Goal: Navigation & Orientation: Find specific page/section

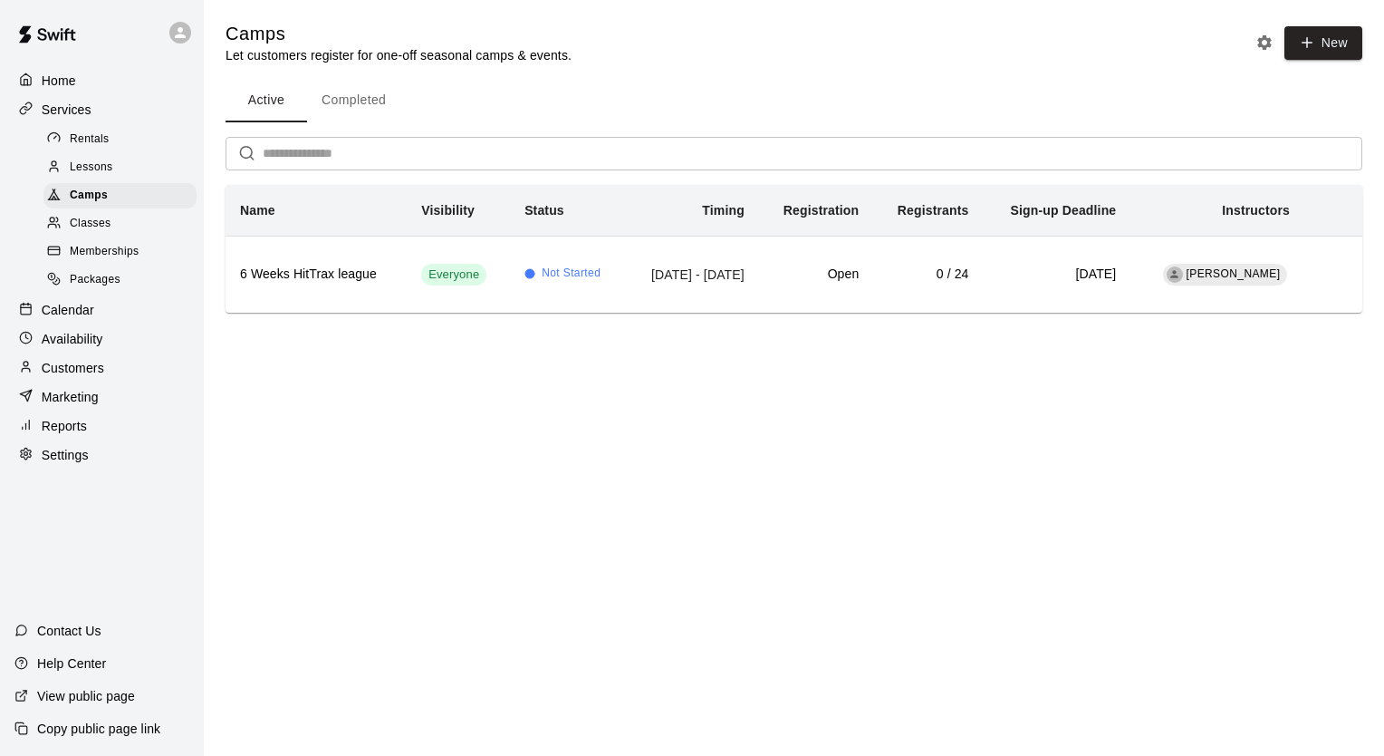
click at [78, 96] on div "Home Services Rentals Lessons Camps Classes Memberships Packages Calendar Avail…" at bounding box center [102, 267] width 204 height 405
click at [84, 91] on div "Home" at bounding box center [101, 80] width 175 height 27
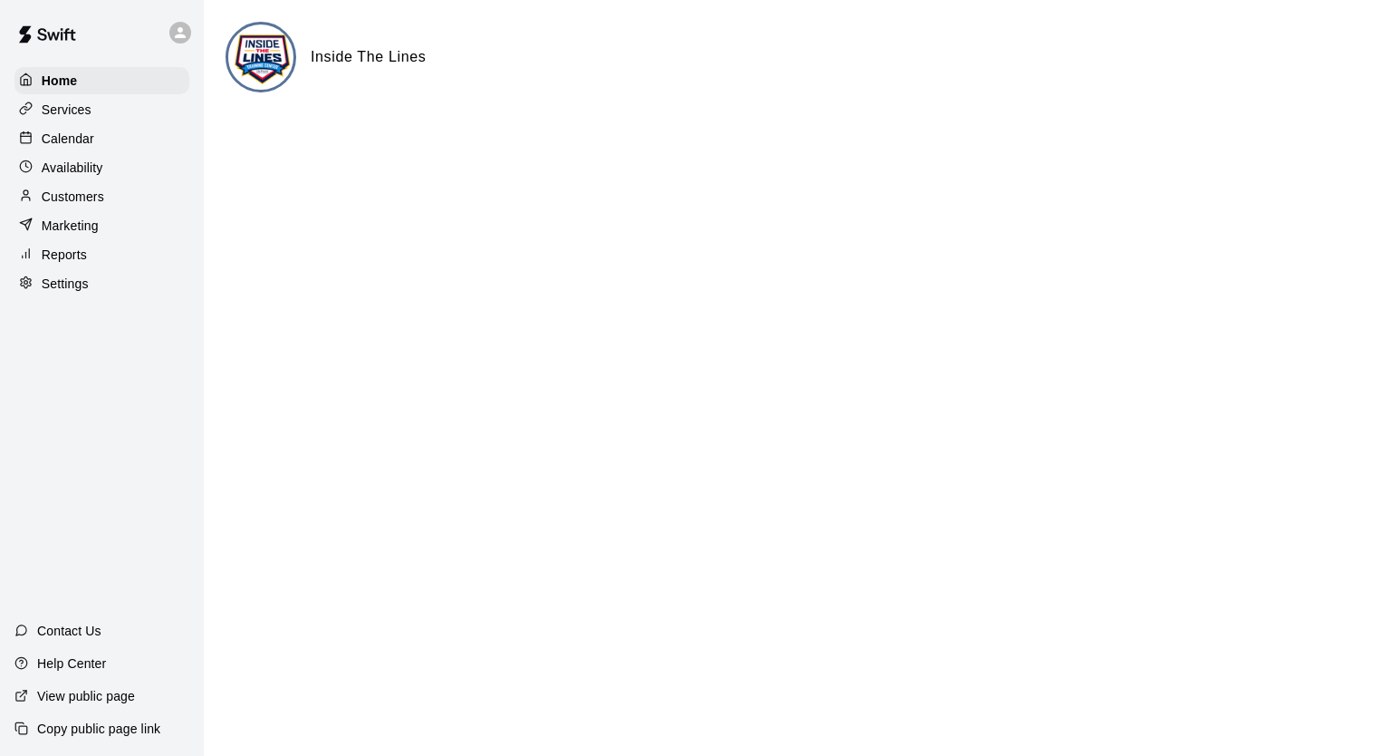
click at [117, 149] on div "Calendar" at bounding box center [101, 138] width 175 height 27
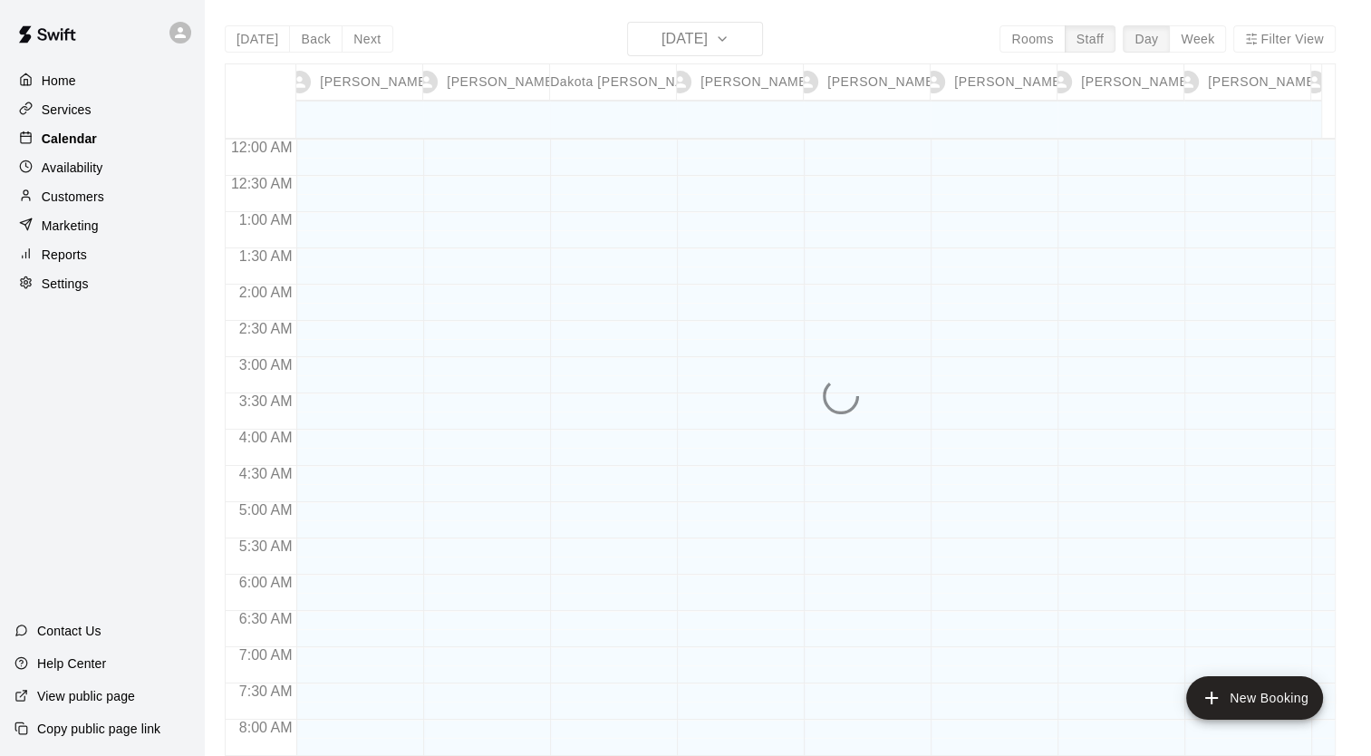
scroll to position [996, 0]
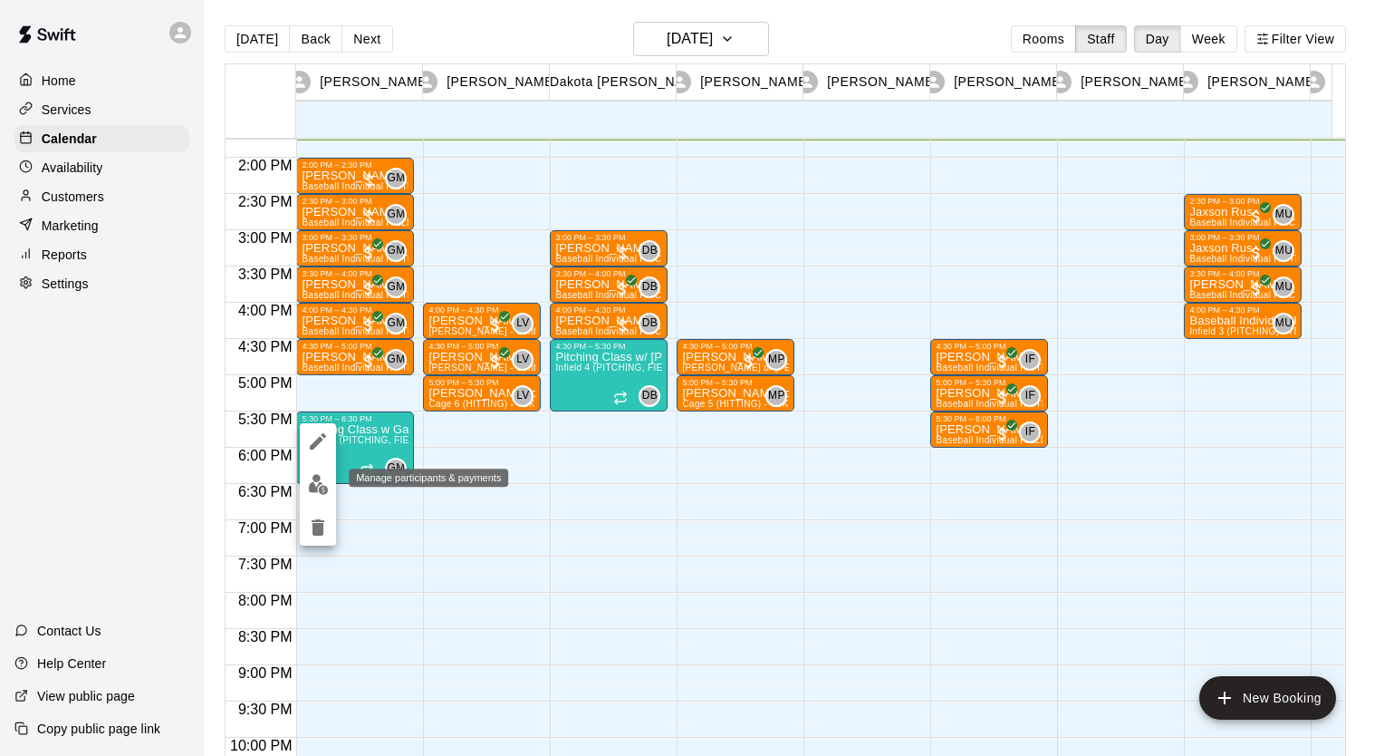
click at [317, 491] on img "edit" at bounding box center [318, 484] width 21 height 21
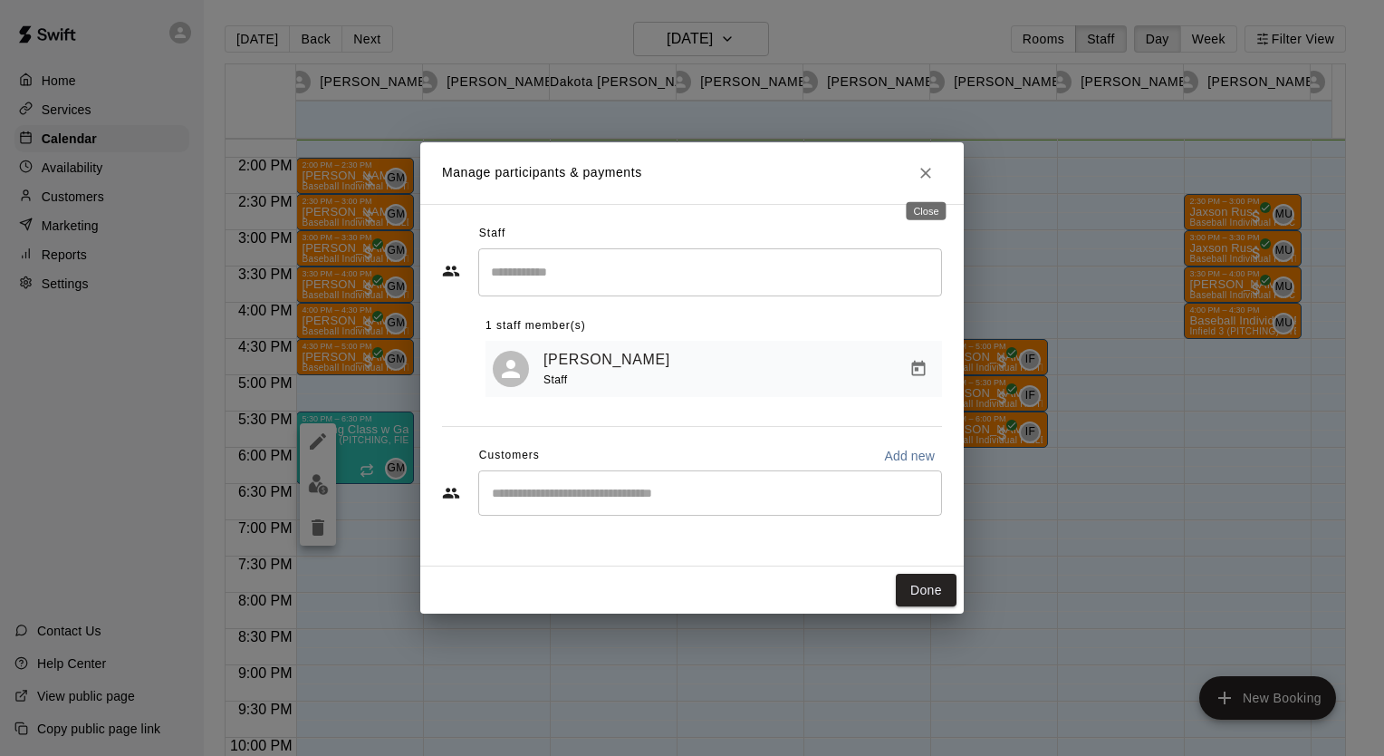
click at [928, 171] on icon "Close" at bounding box center [925, 173] width 11 height 11
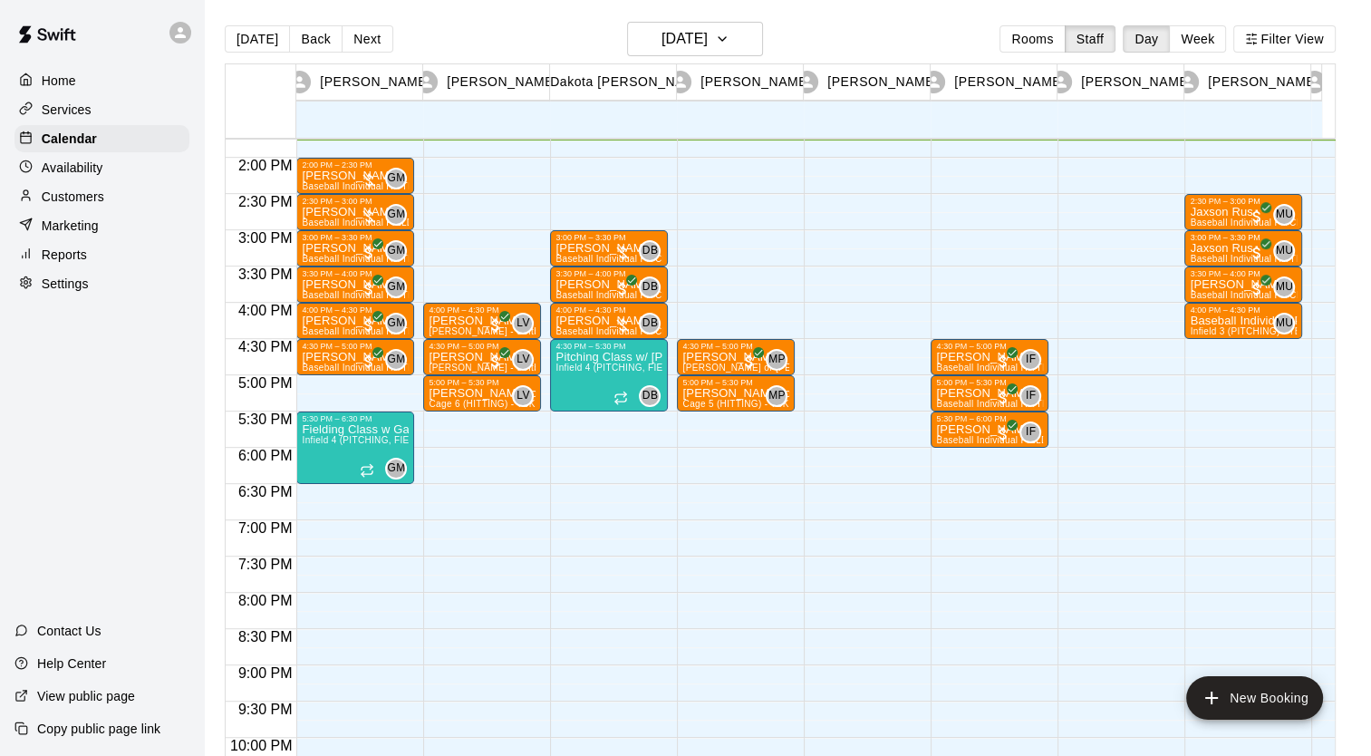
click at [118, 172] on div "Availability" at bounding box center [101, 167] width 175 height 27
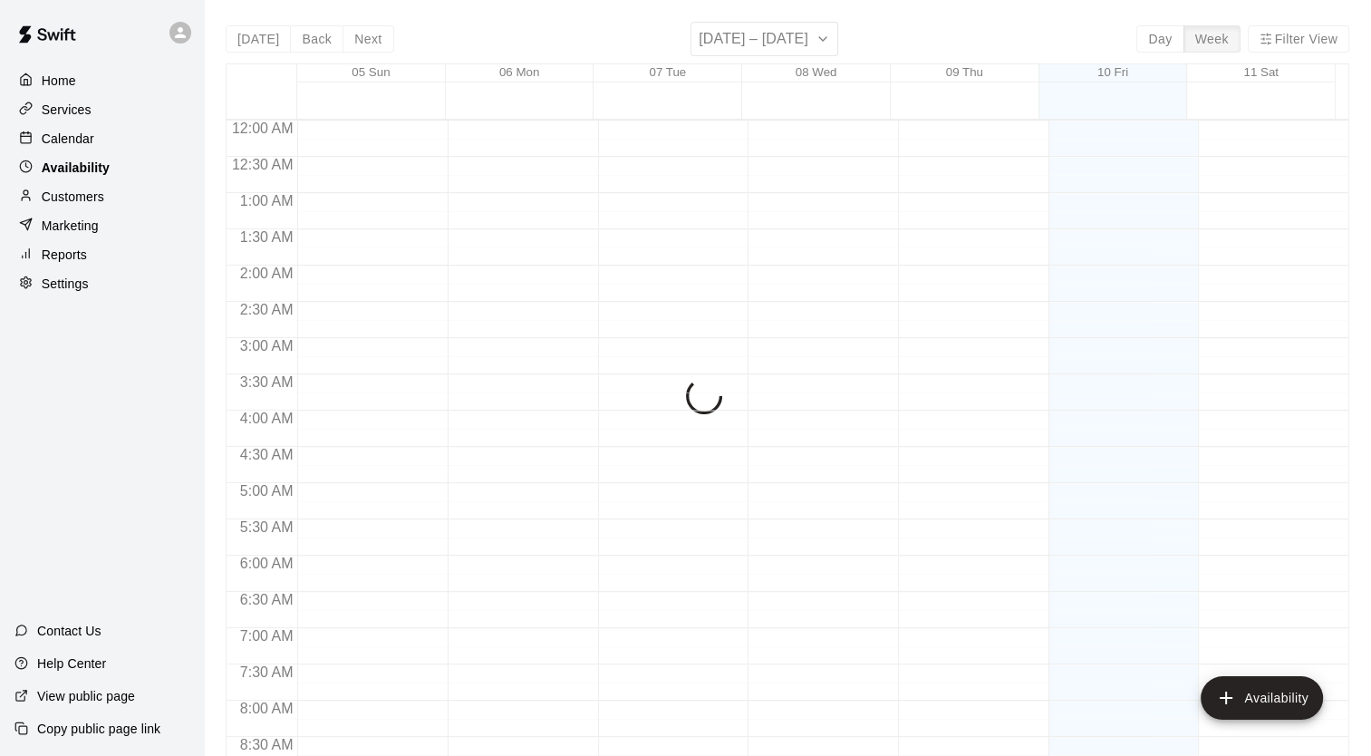
scroll to position [997, 0]
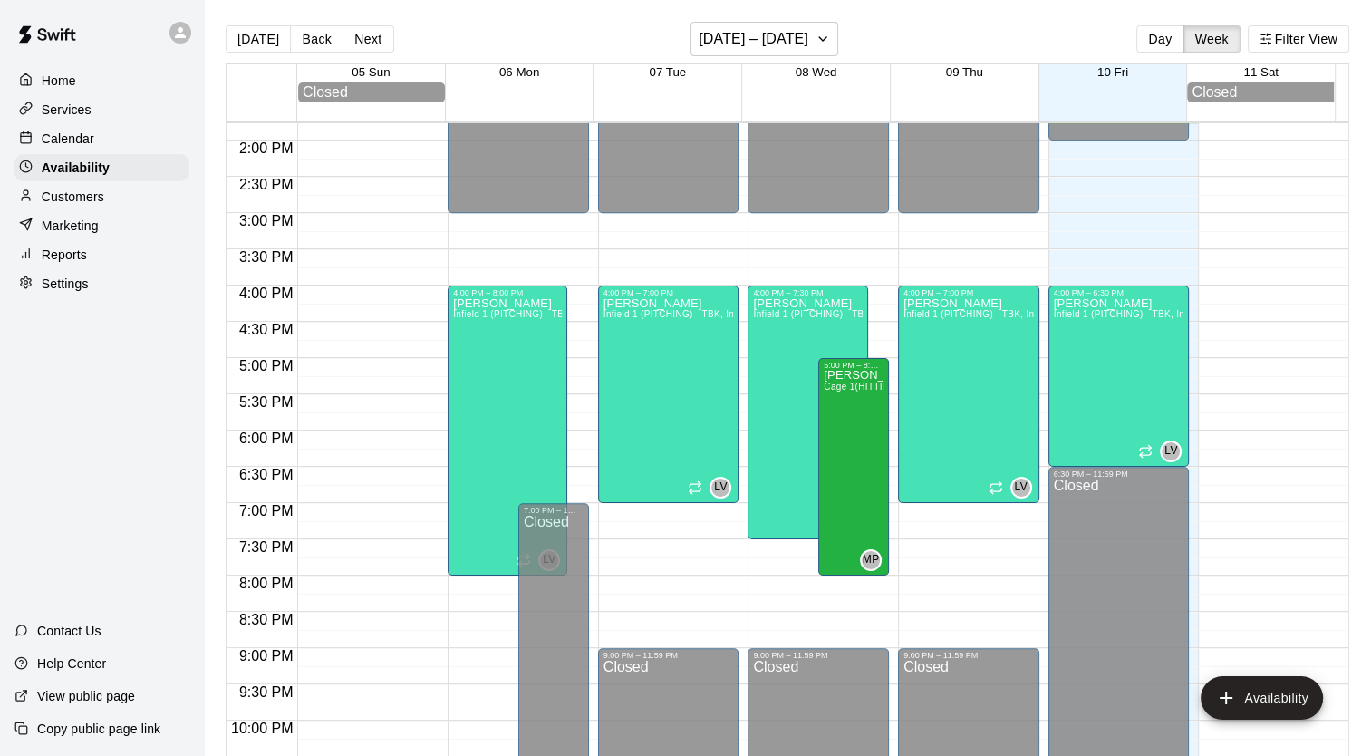
click at [114, 149] on div "Calendar" at bounding box center [101, 138] width 175 height 27
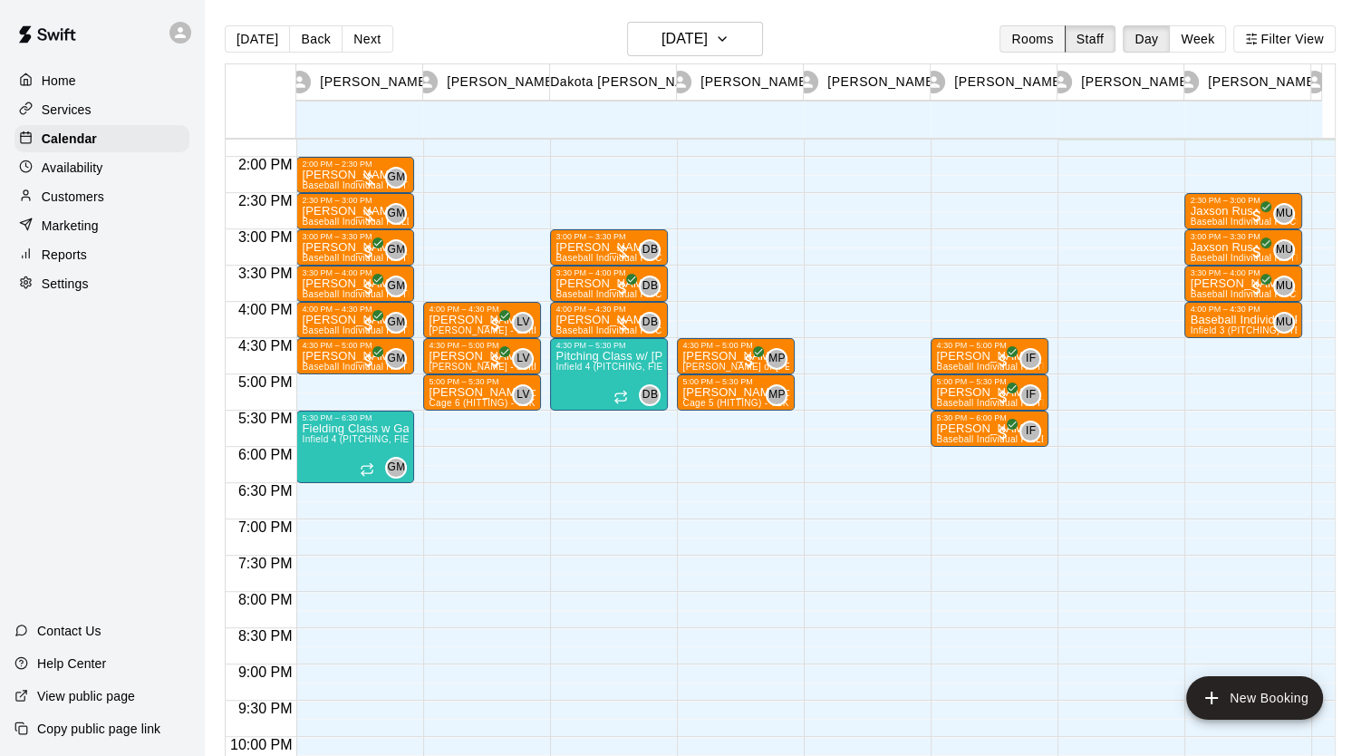
click at [1050, 41] on button "Rooms" at bounding box center [1031, 38] width 65 height 27
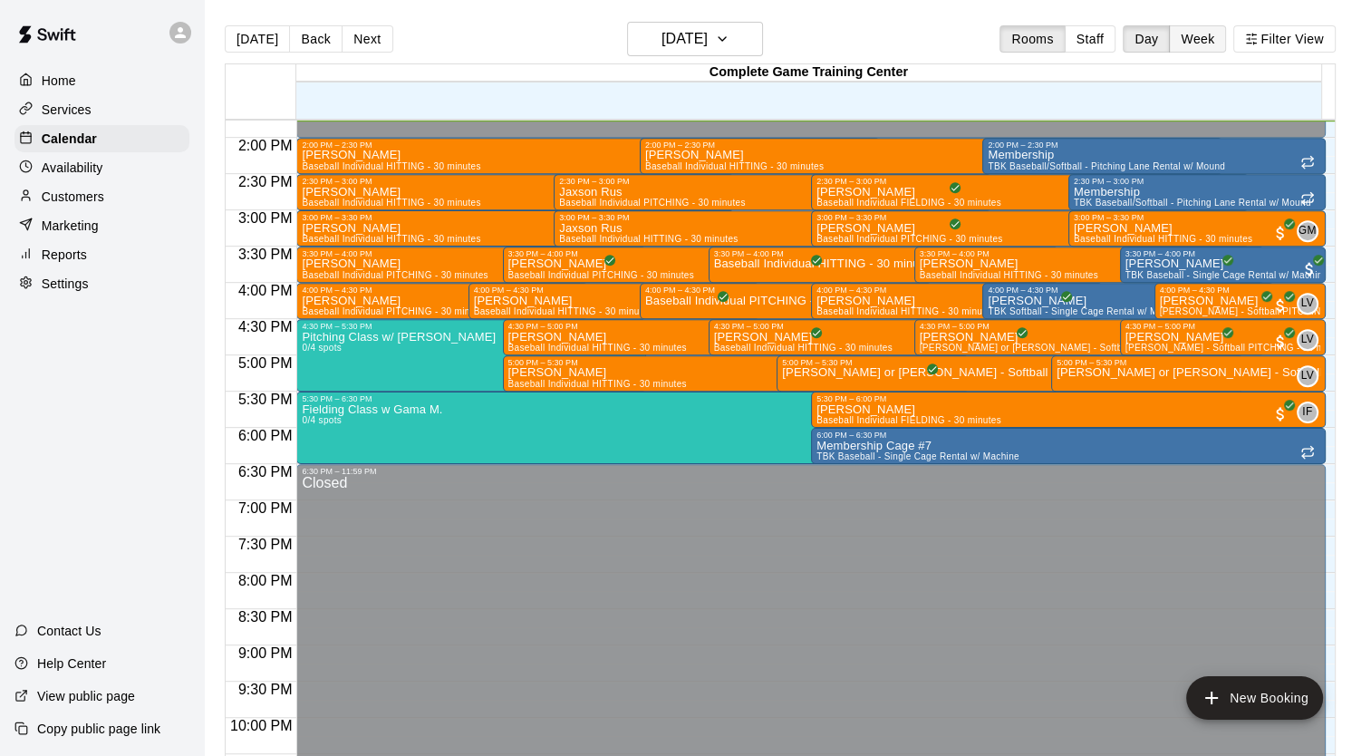
click at [1218, 36] on button "Week" at bounding box center [1197, 38] width 57 height 27
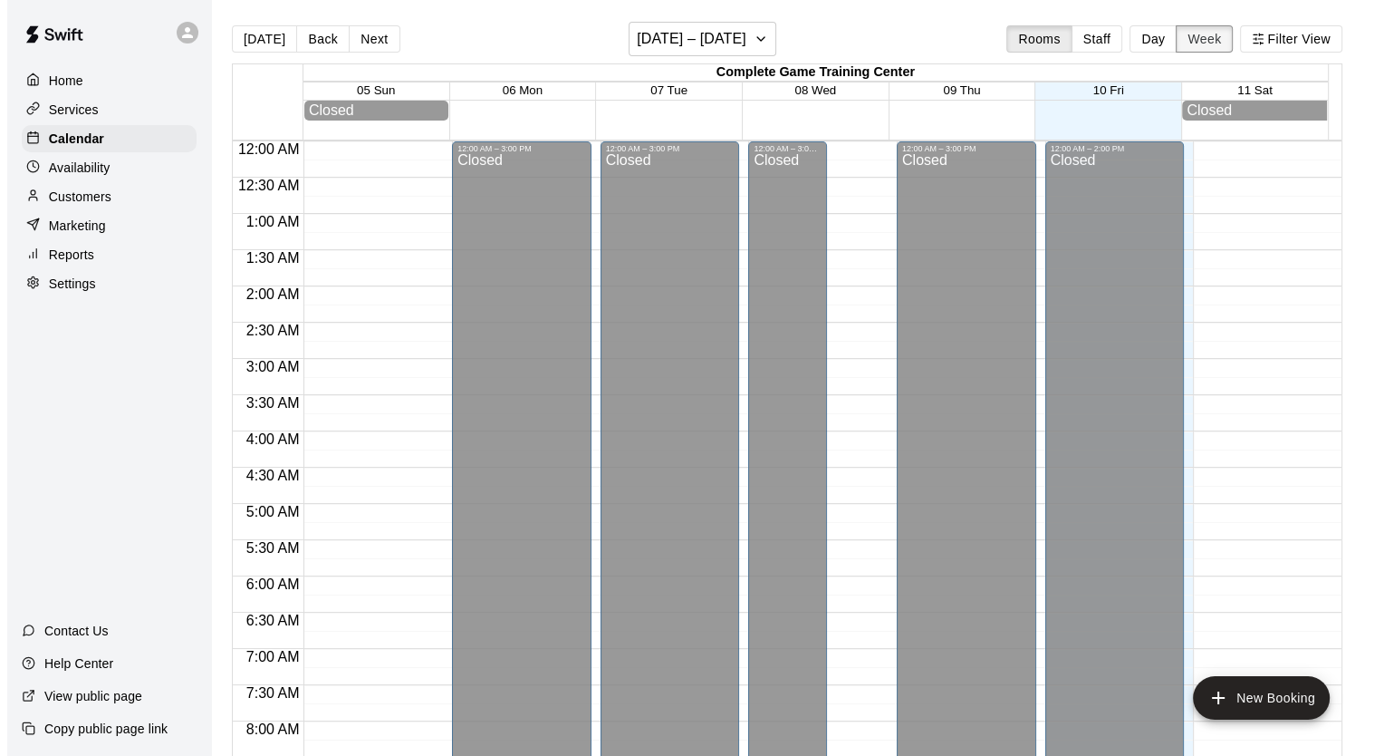
scroll to position [997, 0]
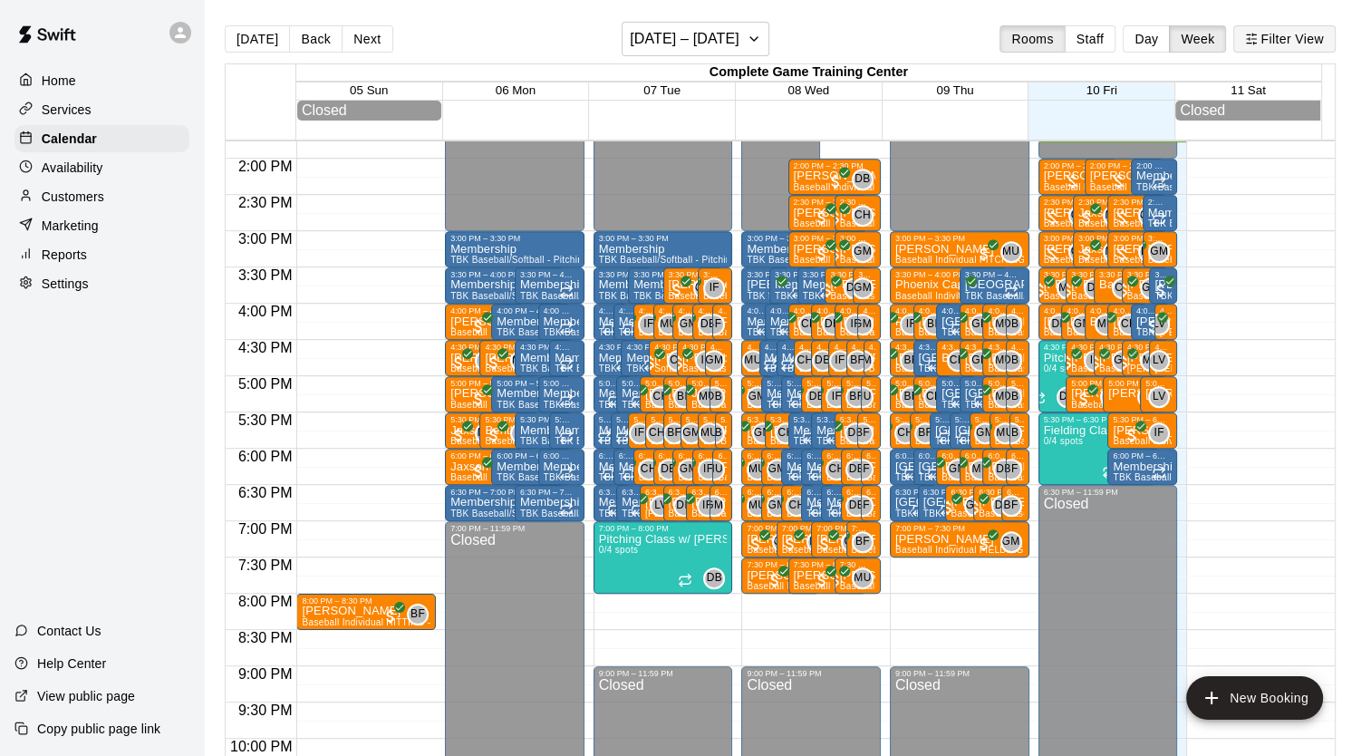
click at [1323, 37] on button "Filter View" at bounding box center [1283, 38] width 101 height 27
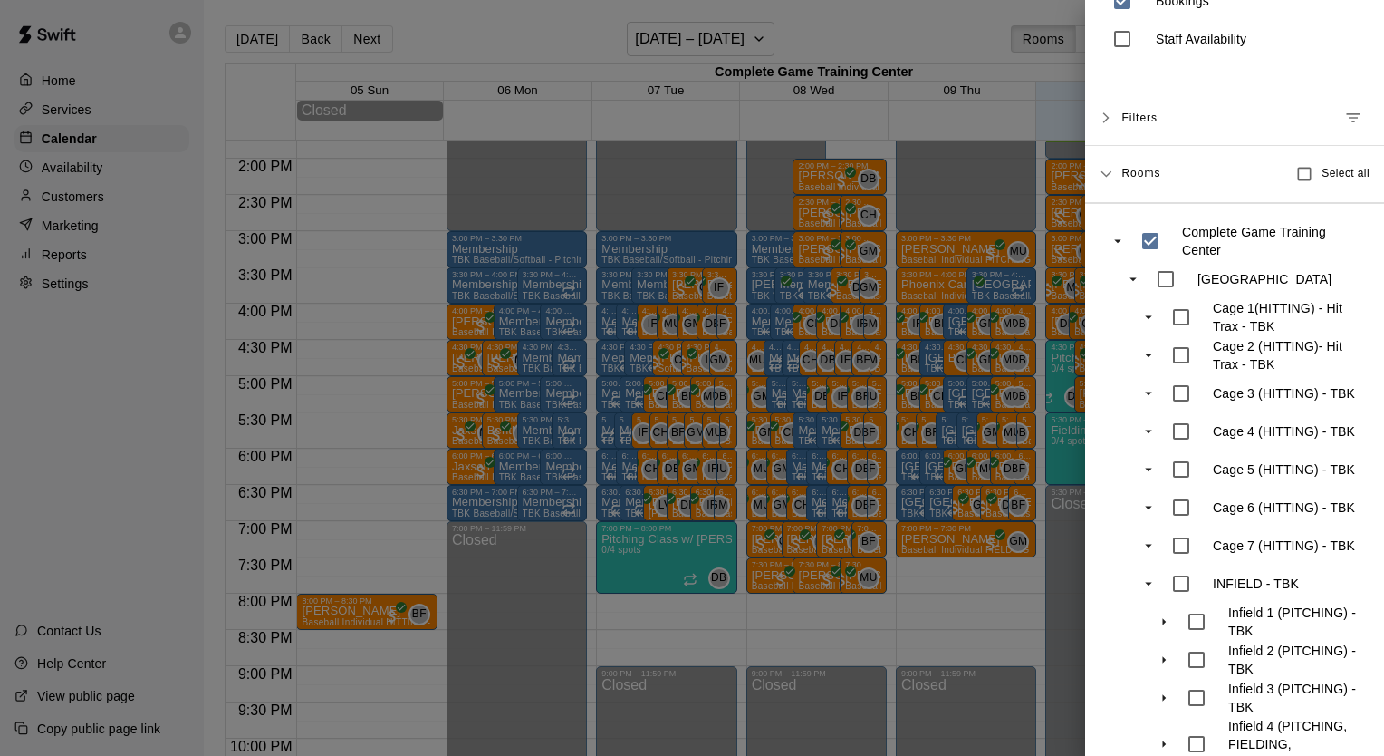
scroll to position [33, 0]
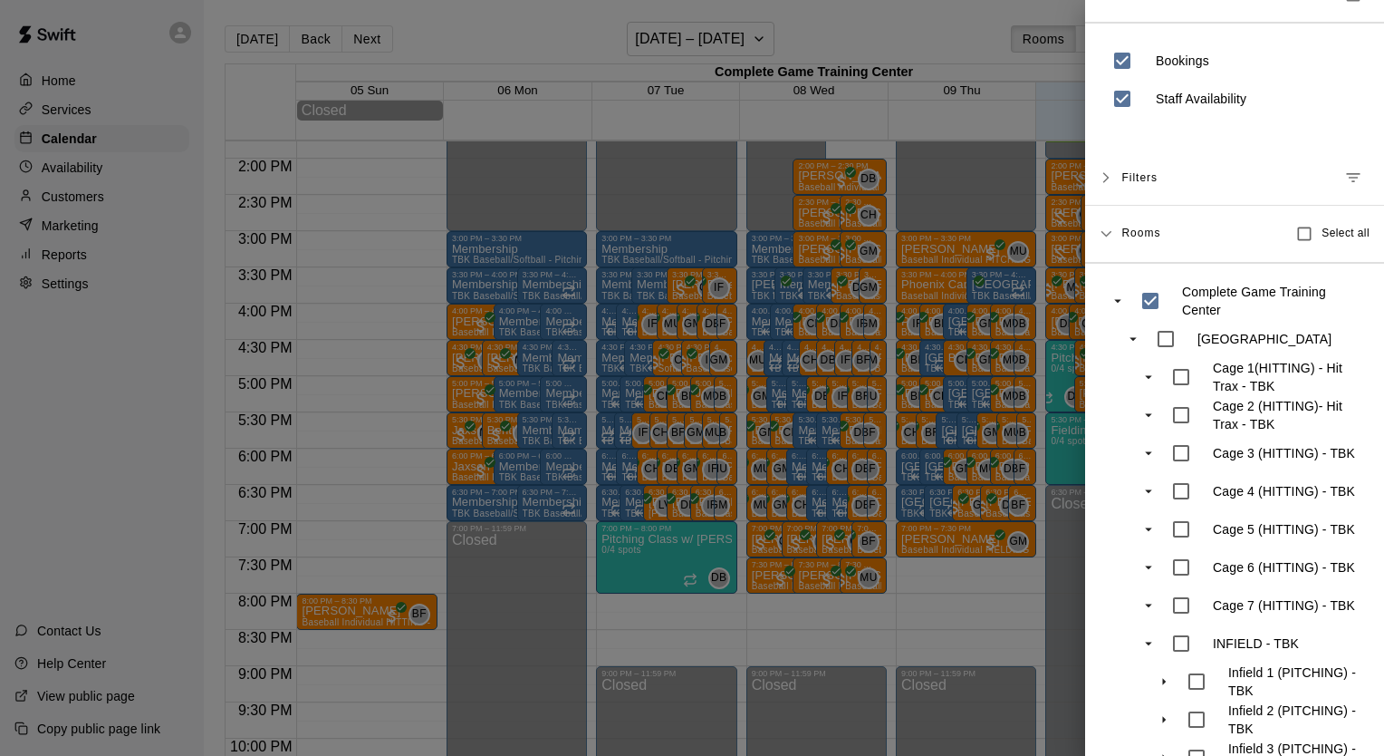
click at [1146, 184] on span "Filters" at bounding box center [1139, 177] width 36 height 33
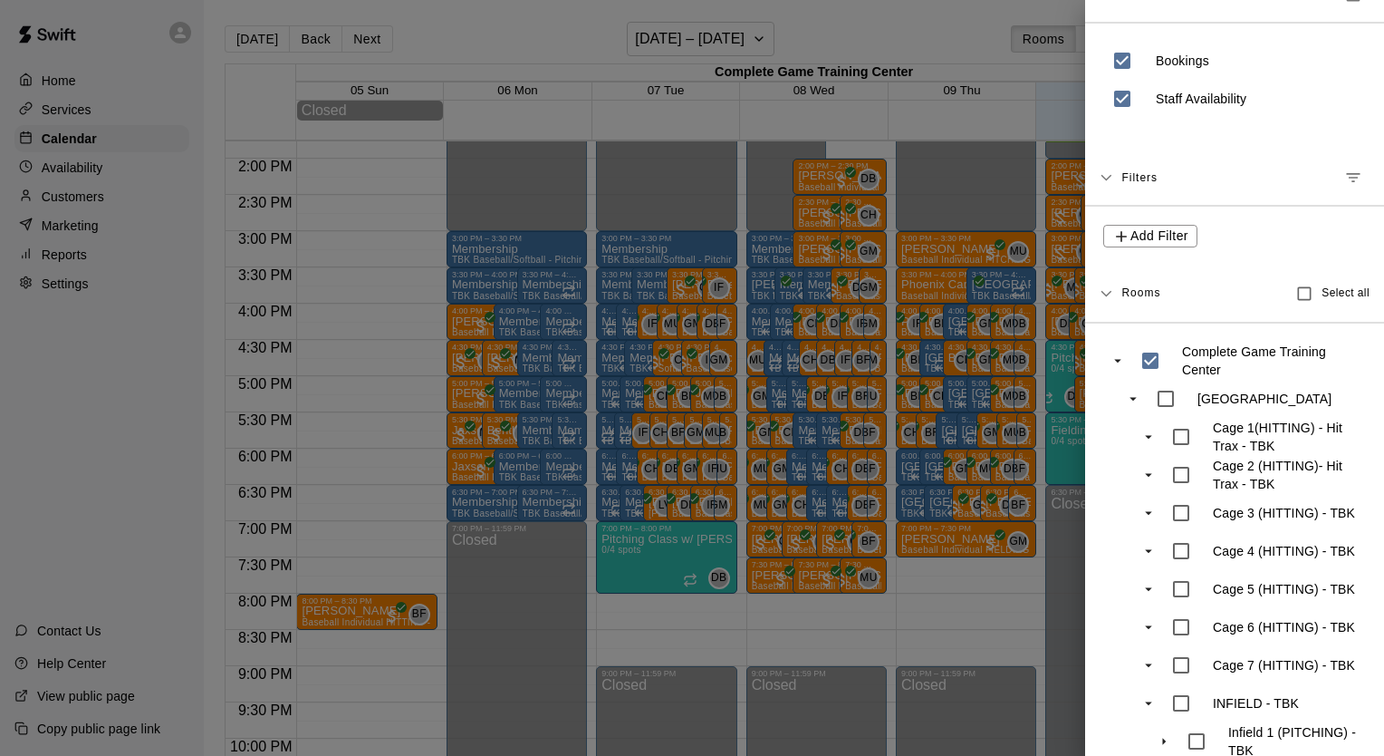
click at [1146, 184] on span "Filters" at bounding box center [1139, 177] width 36 height 33
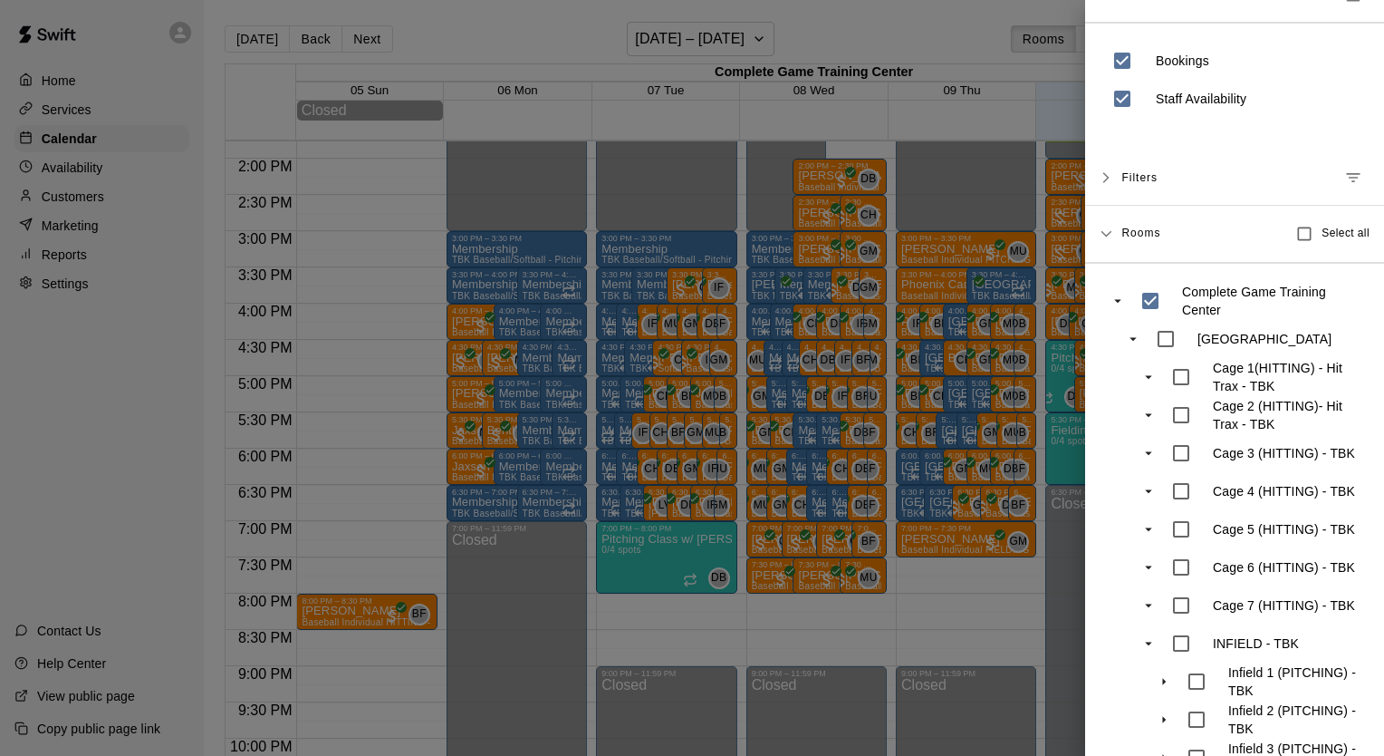
click at [1145, 182] on span "Filters" at bounding box center [1139, 177] width 36 height 33
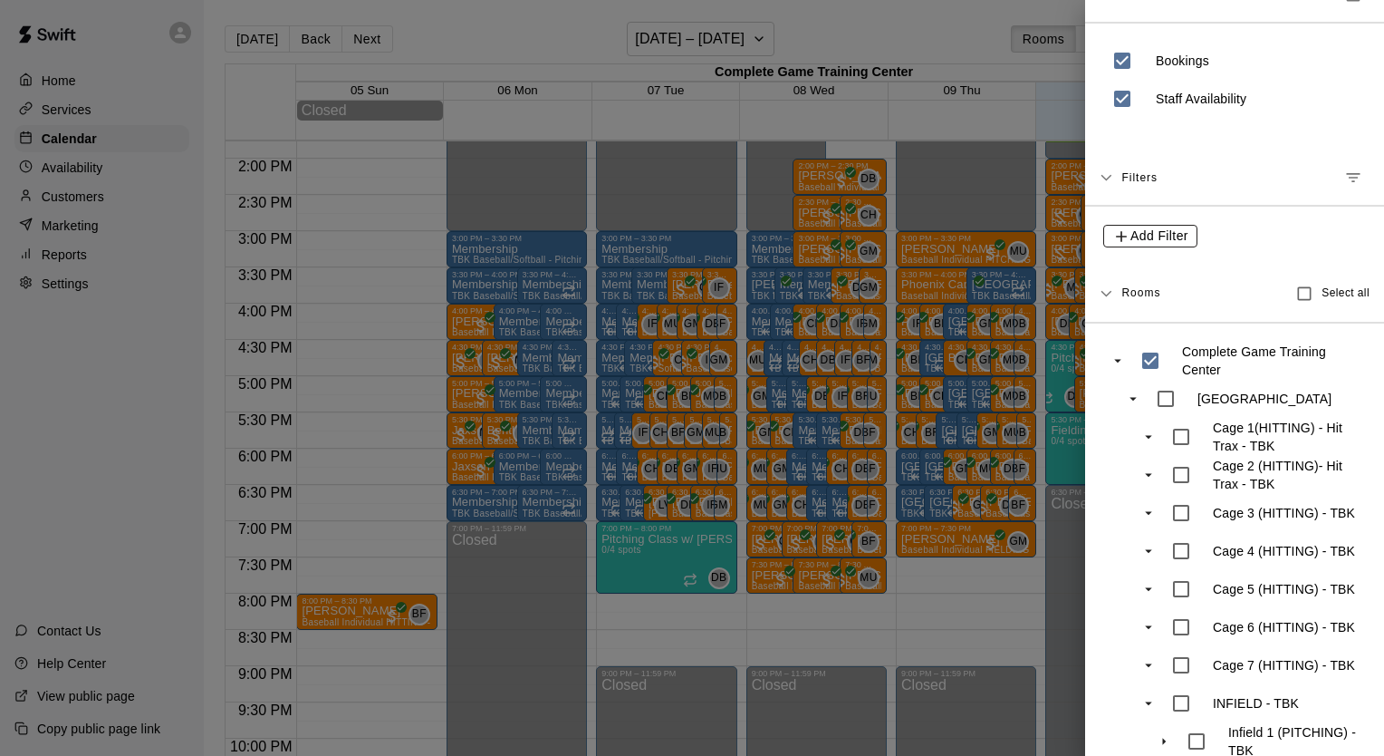
click at [1156, 243] on span "Add Filter" at bounding box center [1160, 236] width 58 height 23
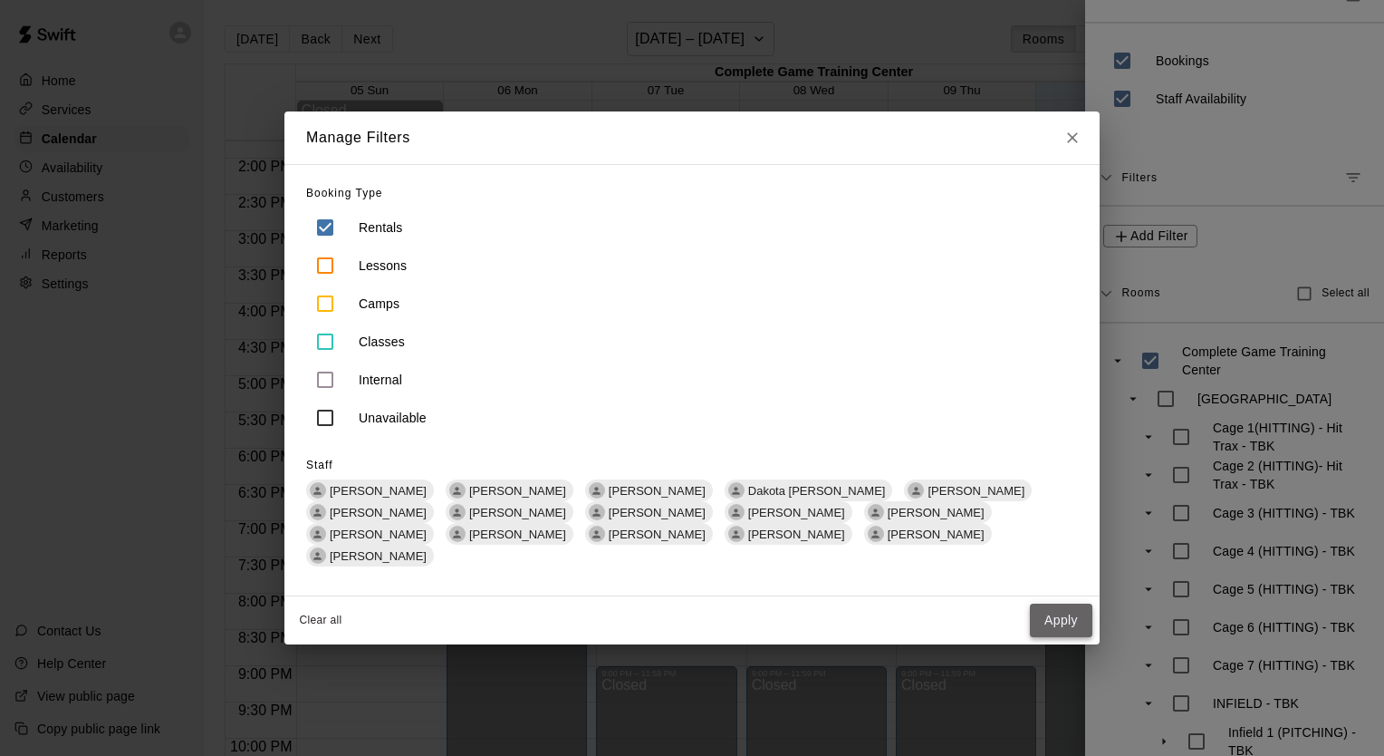
click at [1076, 620] on button "Apply" at bounding box center [1061, 620] width 63 height 34
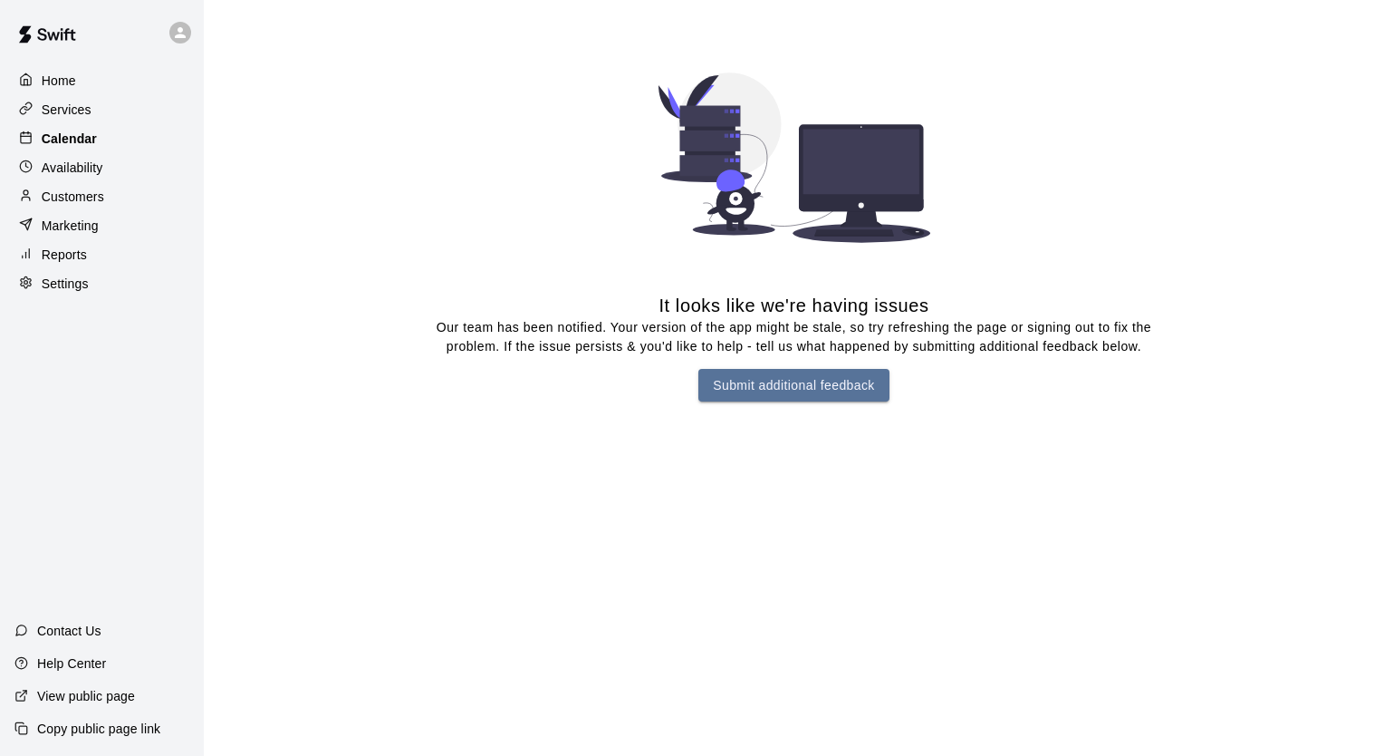
click at [91, 140] on p "Calendar" at bounding box center [69, 139] width 55 height 18
click at [87, 100] on div "Services" at bounding box center [101, 109] width 175 height 27
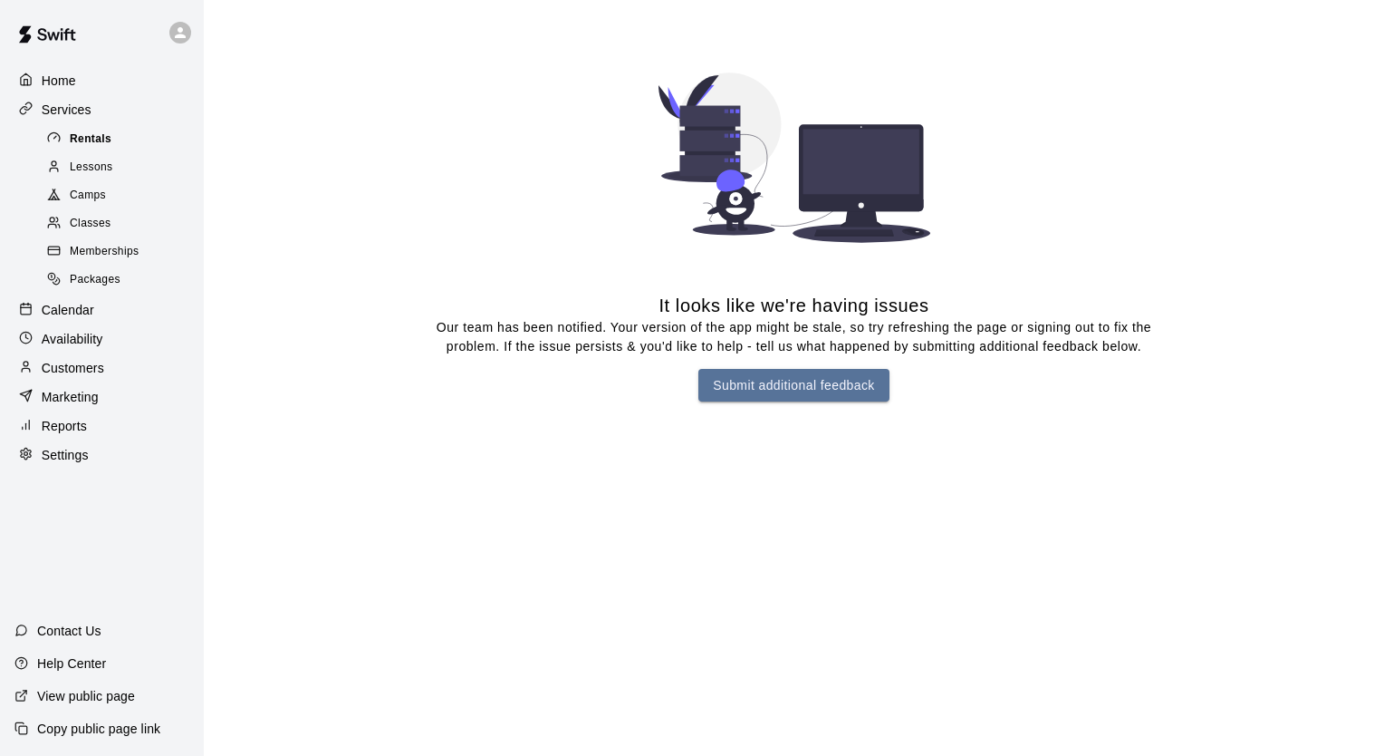
click at [114, 146] on div "Rentals" at bounding box center [119, 139] width 153 height 25
click at [120, 168] on div "Lessons" at bounding box center [119, 167] width 153 height 25
click at [77, 70] on div "Home" at bounding box center [101, 80] width 175 height 27
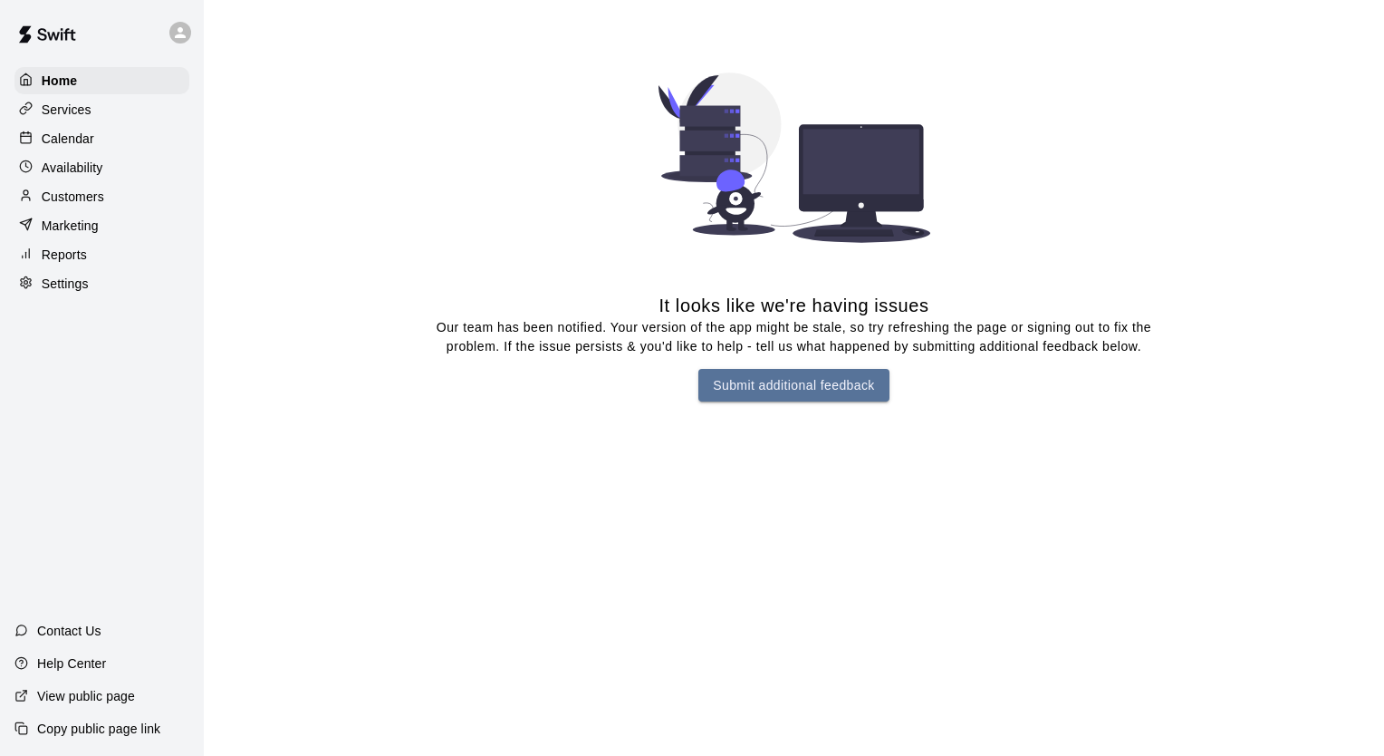
click at [178, 30] on icon at bounding box center [180, 32] width 11 height 11
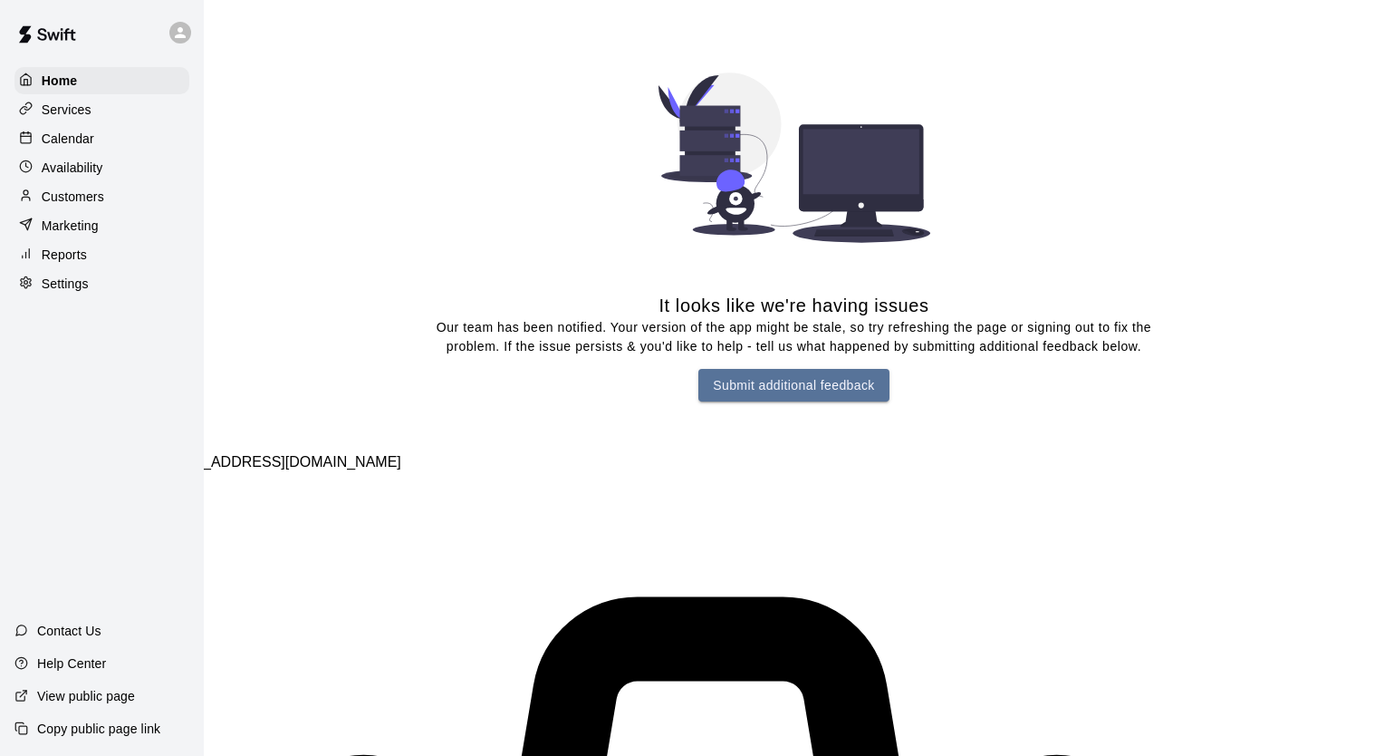
click at [75, 43] on div at bounding box center [692, 378] width 1384 height 756
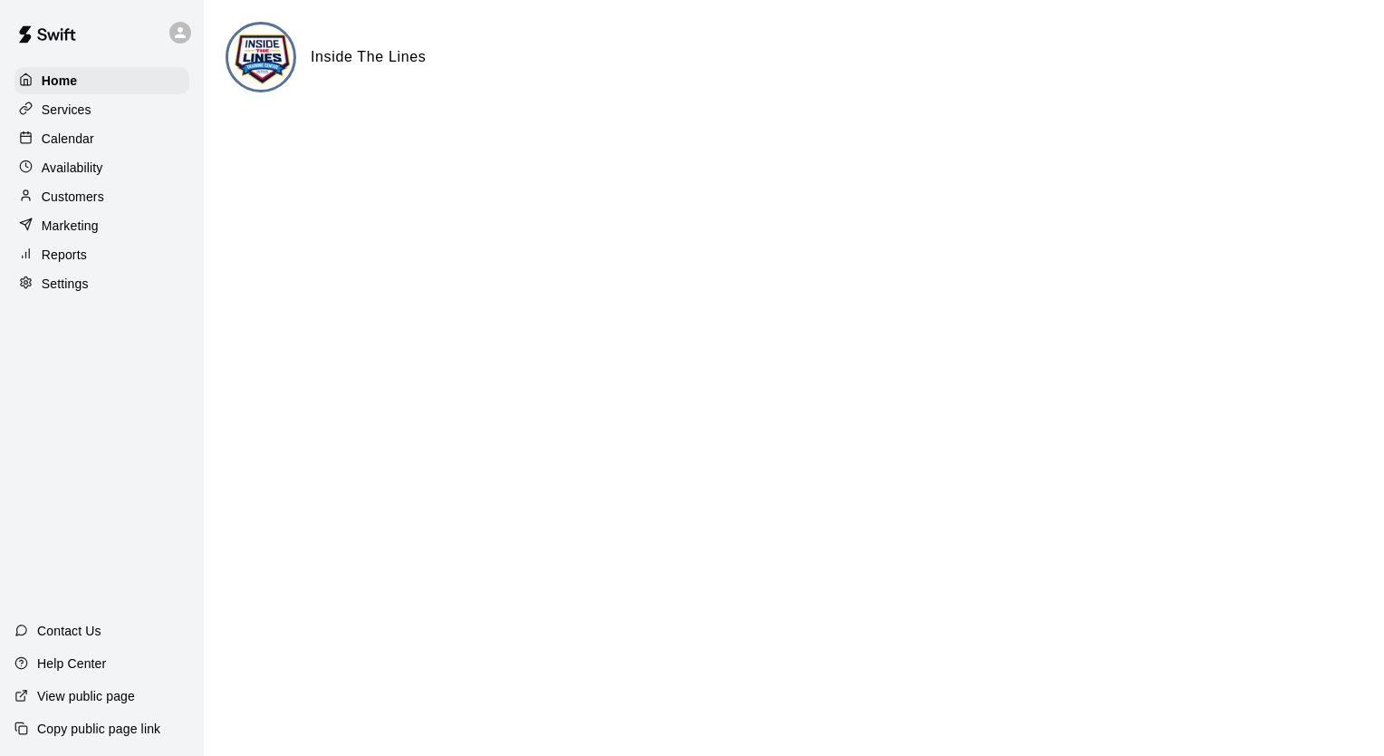
click at [79, 105] on p "Services" at bounding box center [67, 110] width 50 height 18
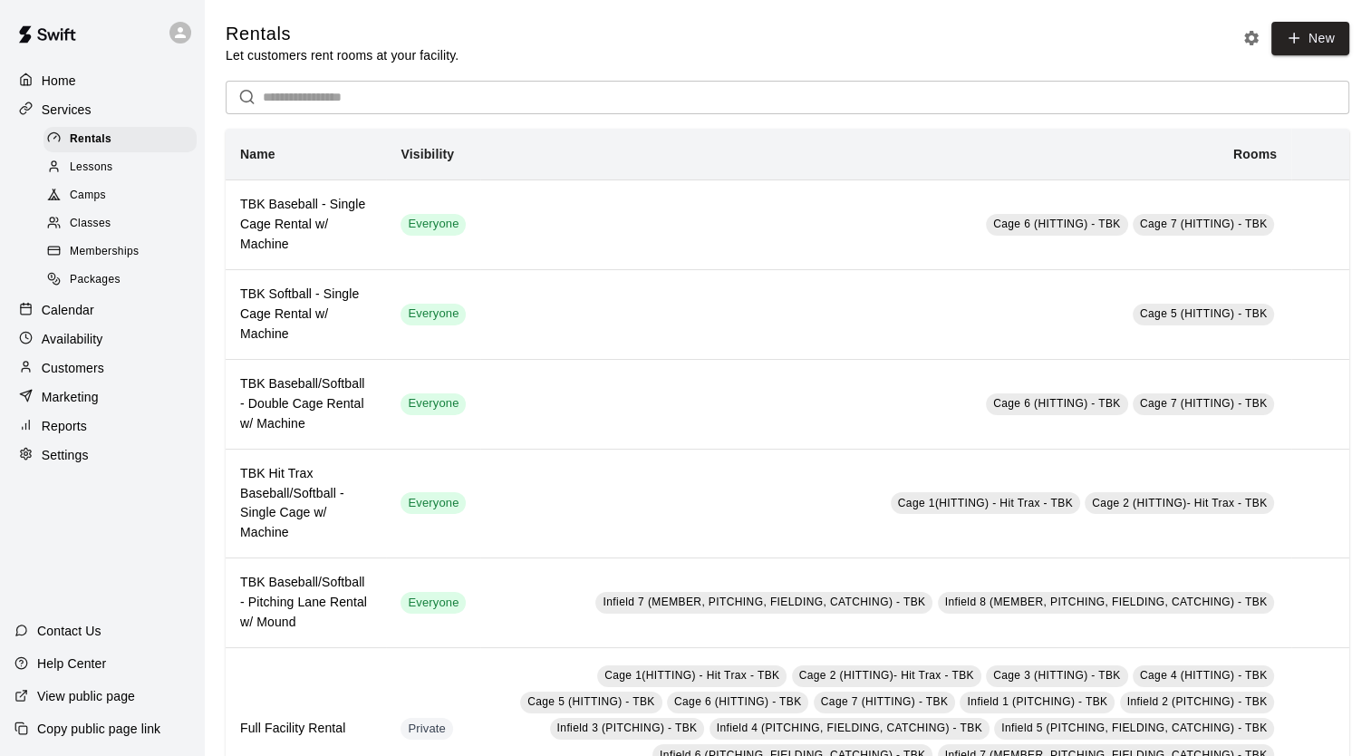
click at [122, 342] on div "Availability" at bounding box center [101, 338] width 175 height 27
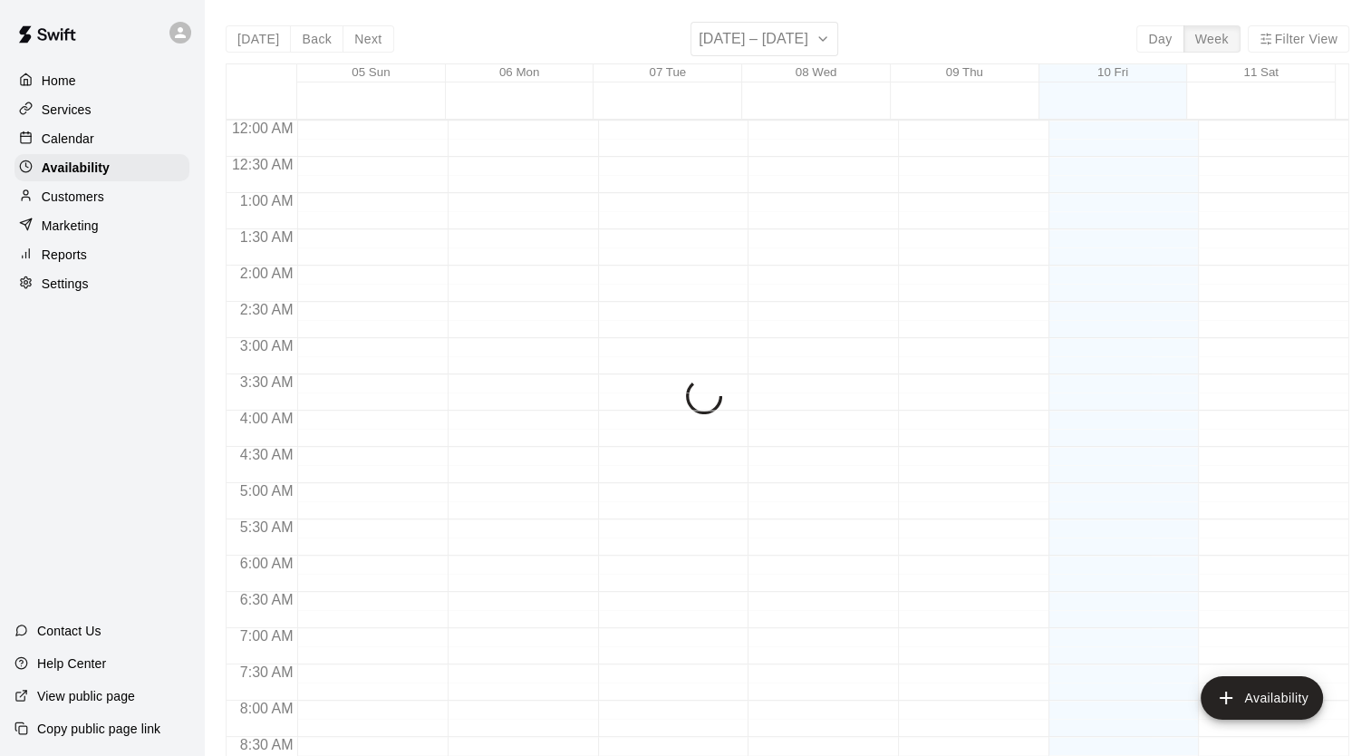
scroll to position [999, 0]
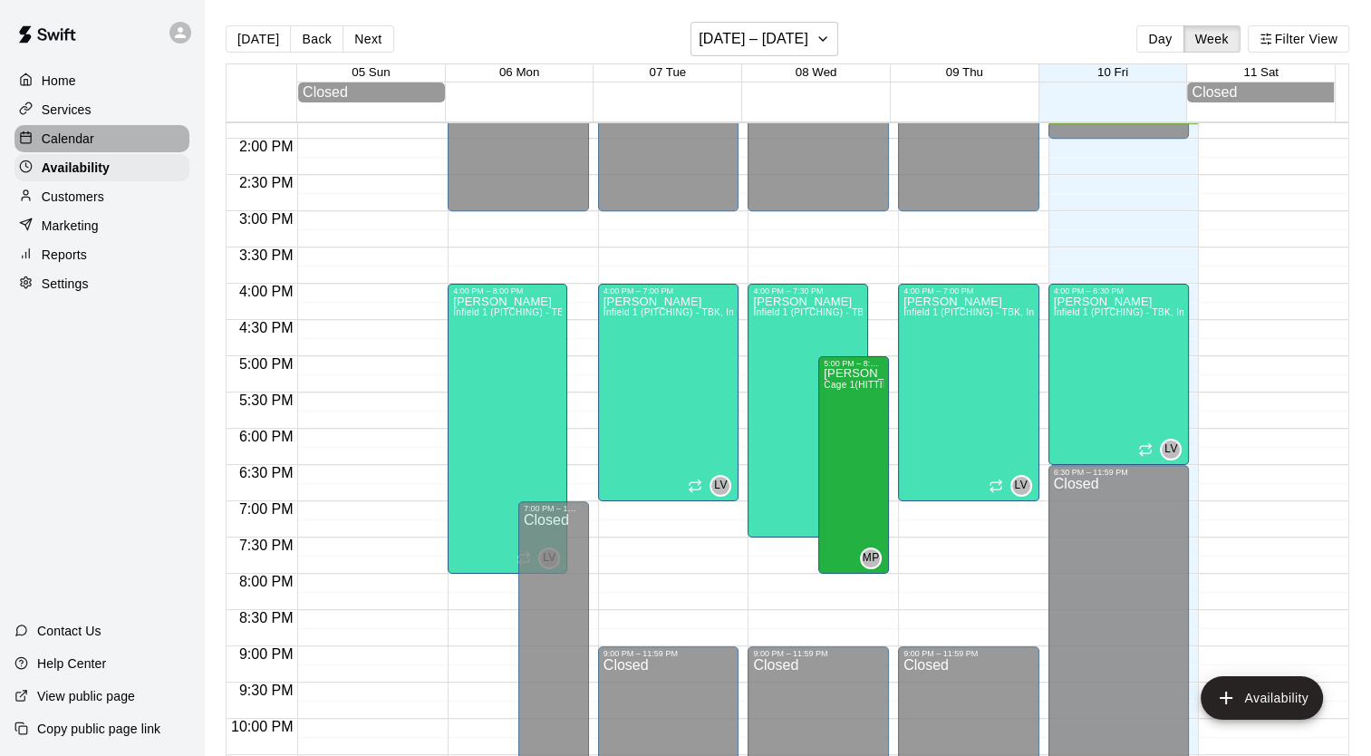
click at [119, 144] on div "Calendar" at bounding box center [101, 138] width 175 height 27
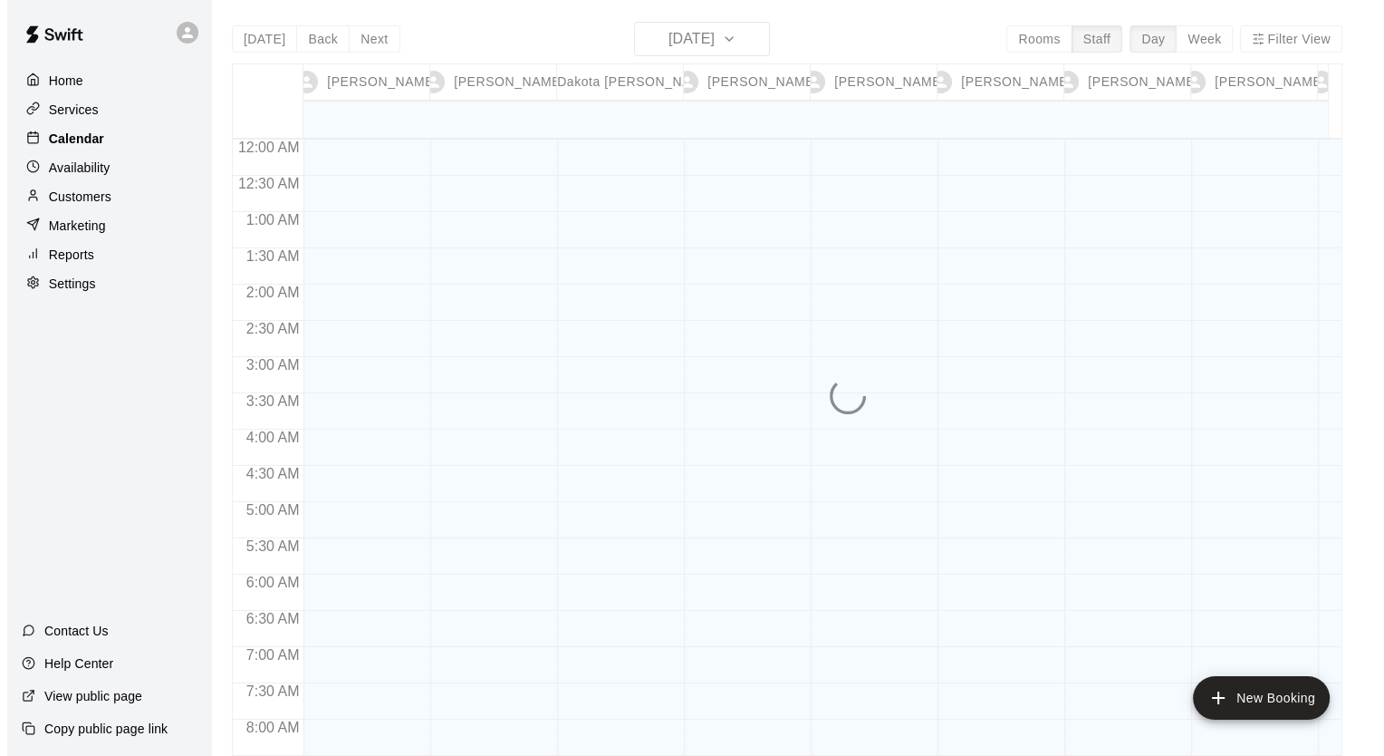
scroll to position [999, 0]
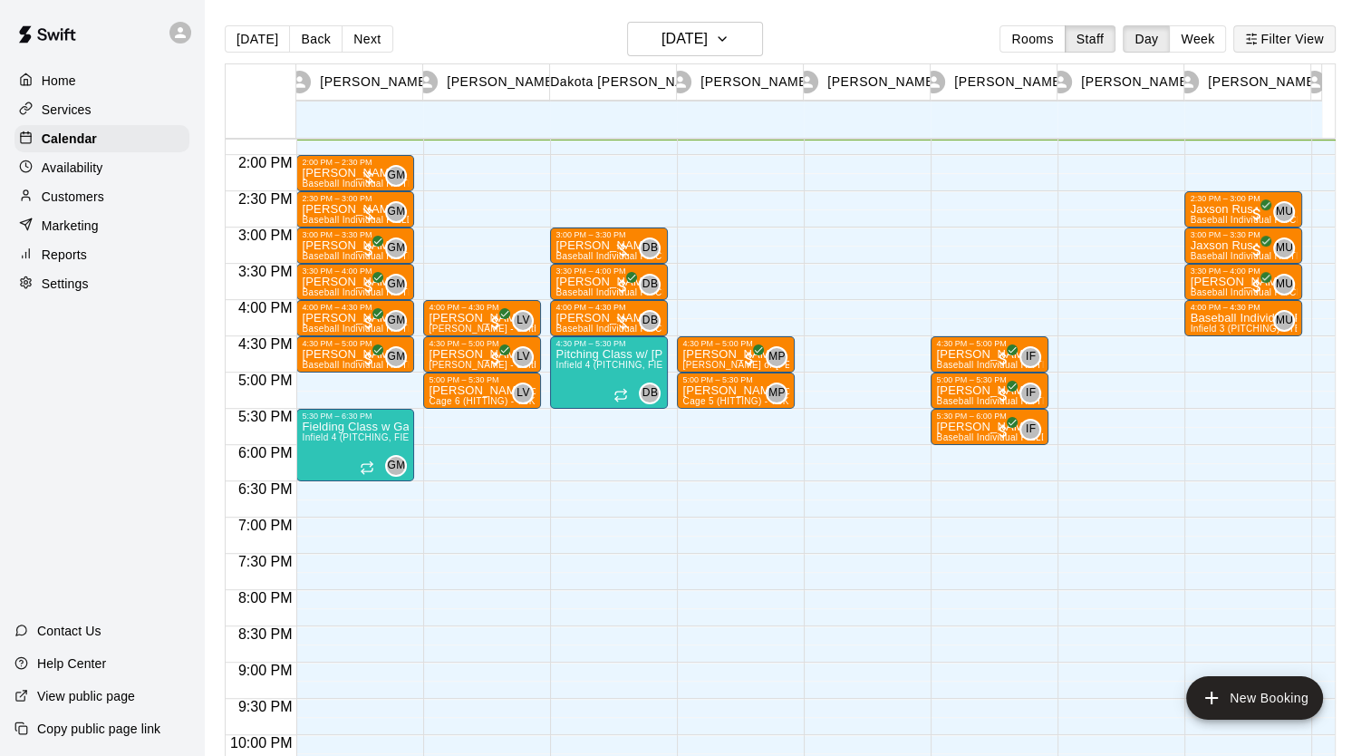
click at [1306, 38] on button "Filter View" at bounding box center [1283, 38] width 101 height 27
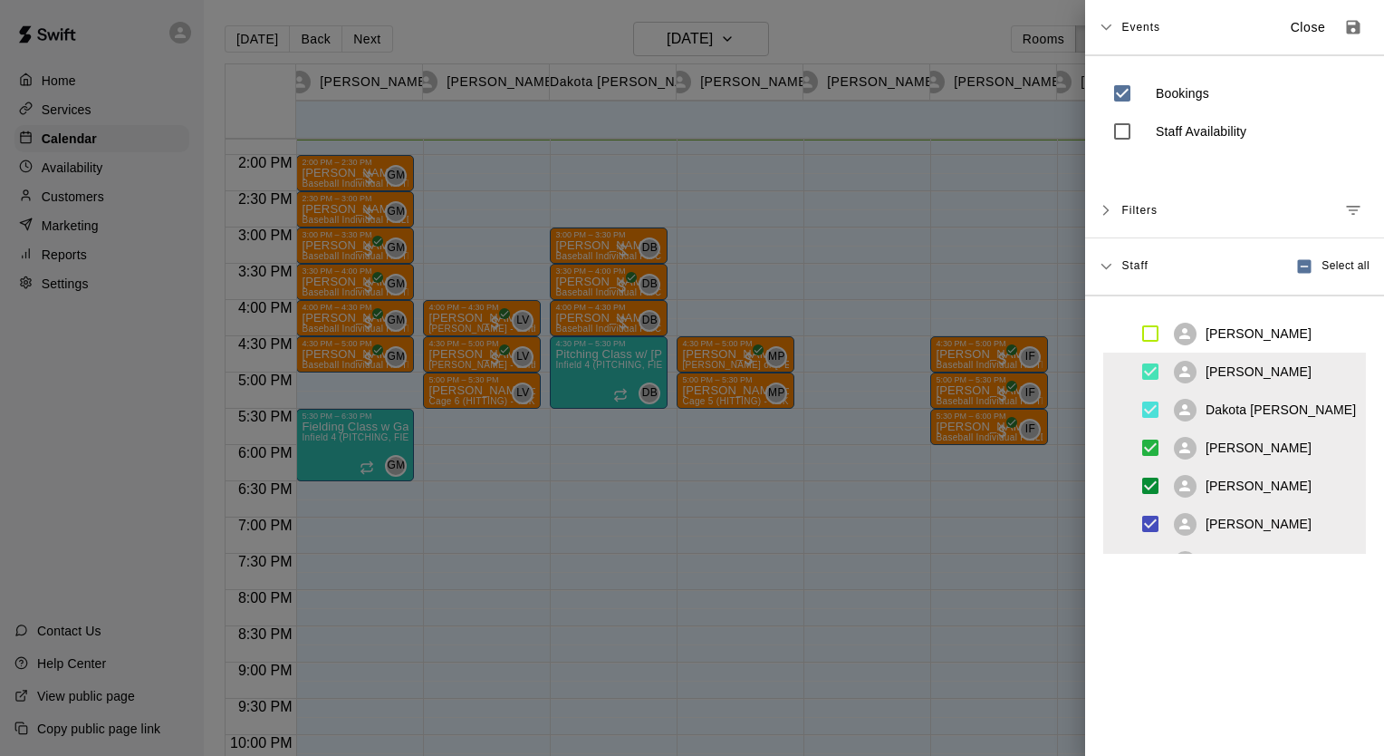
click at [1131, 214] on span "Filters" at bounding box center [1139, 210] width 36 height 33
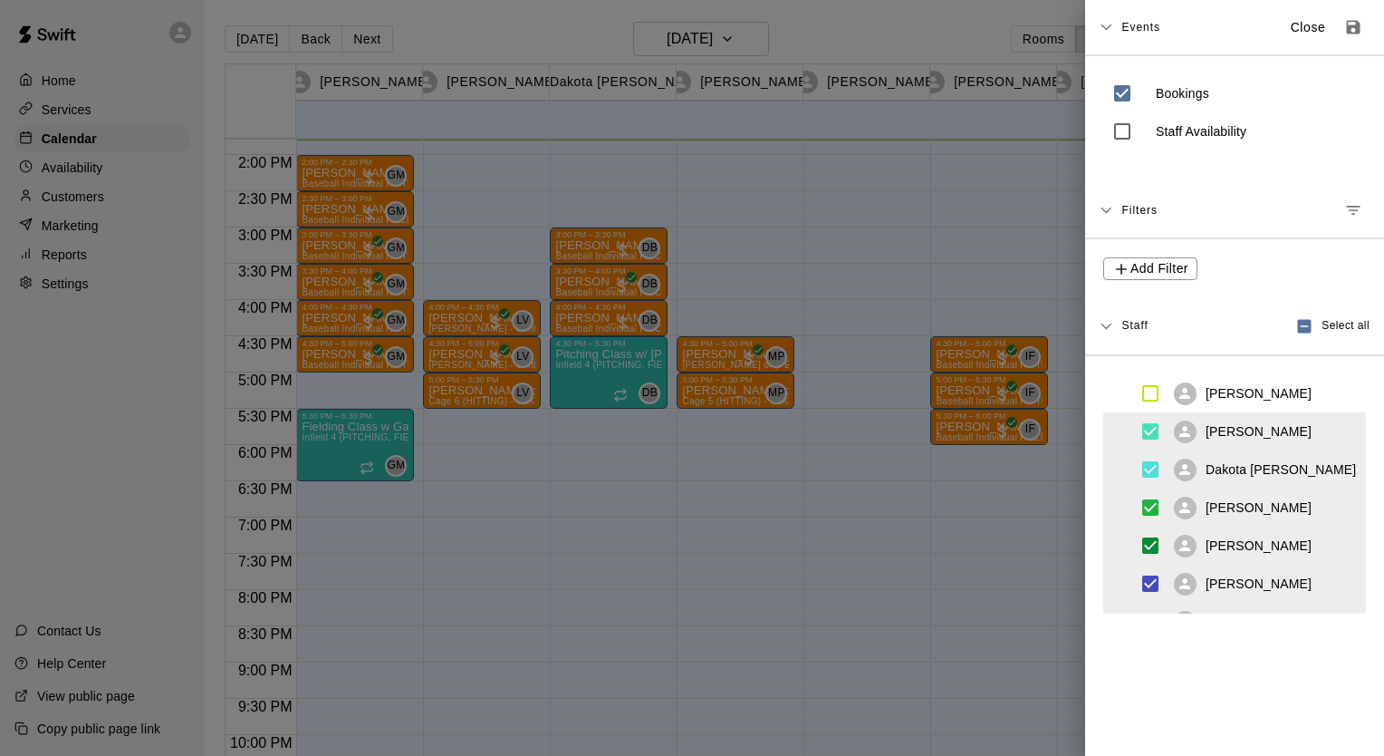
click at [1131, 214] on span "Filters" at bounding box center [1139, 210] width 36 height 33
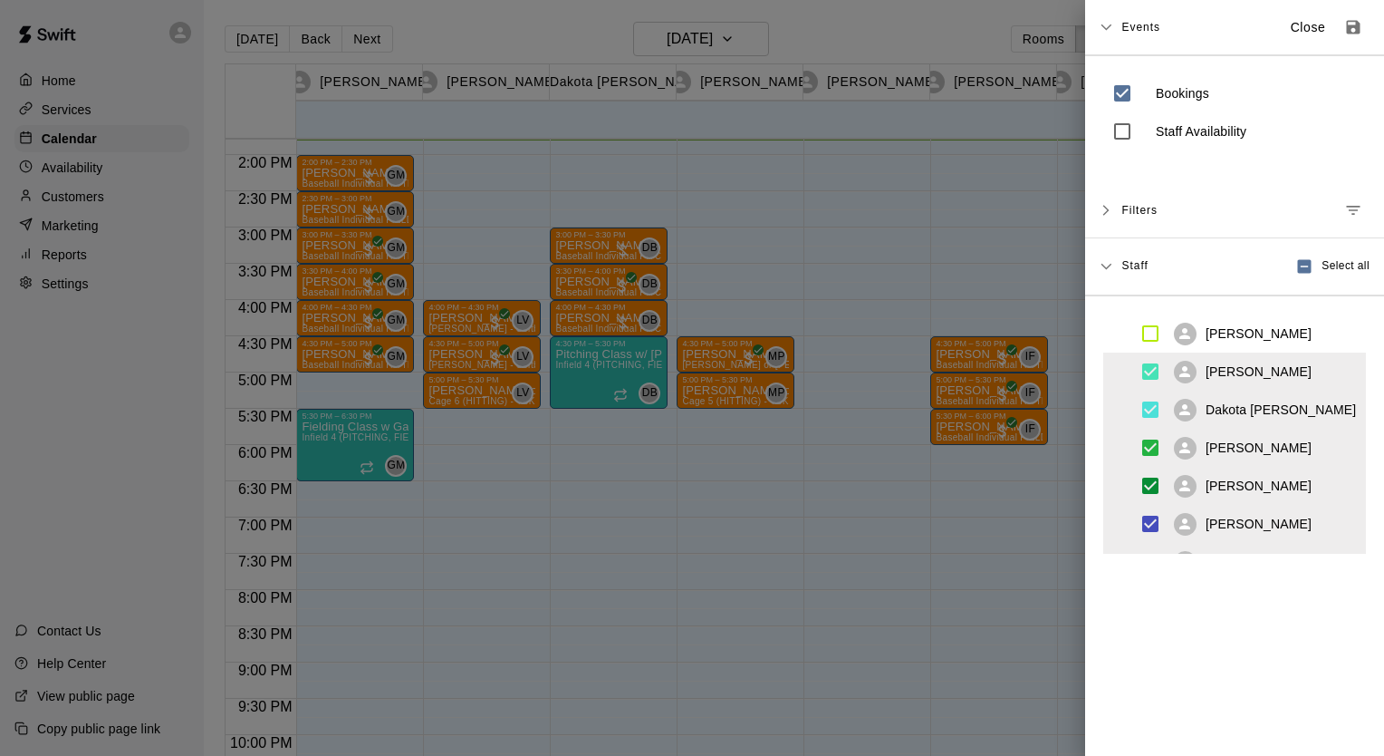
click at [1113, 24] on div "Events Close" at bounding box center [1234, 27] width 299 height 55
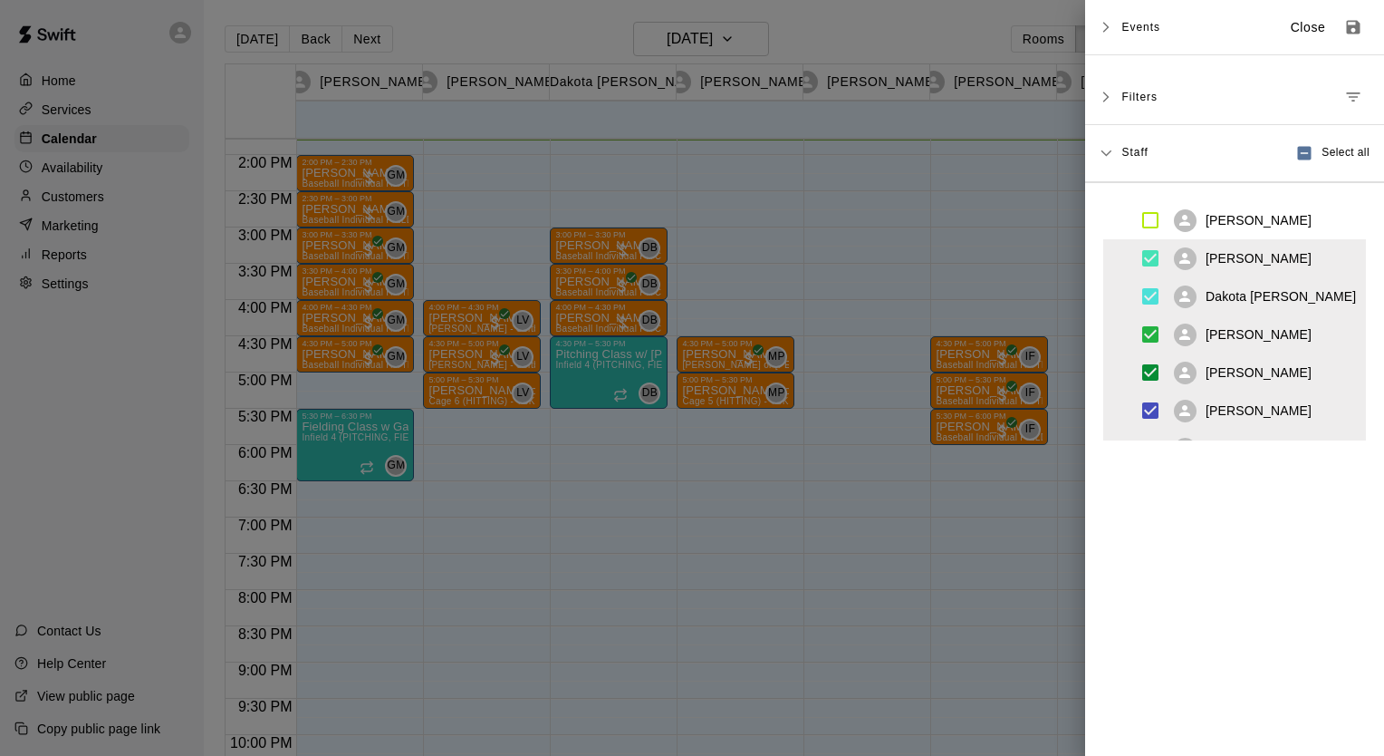
click at [1045, 36] on div at bounding box center [692, 378] width 1384 height 756
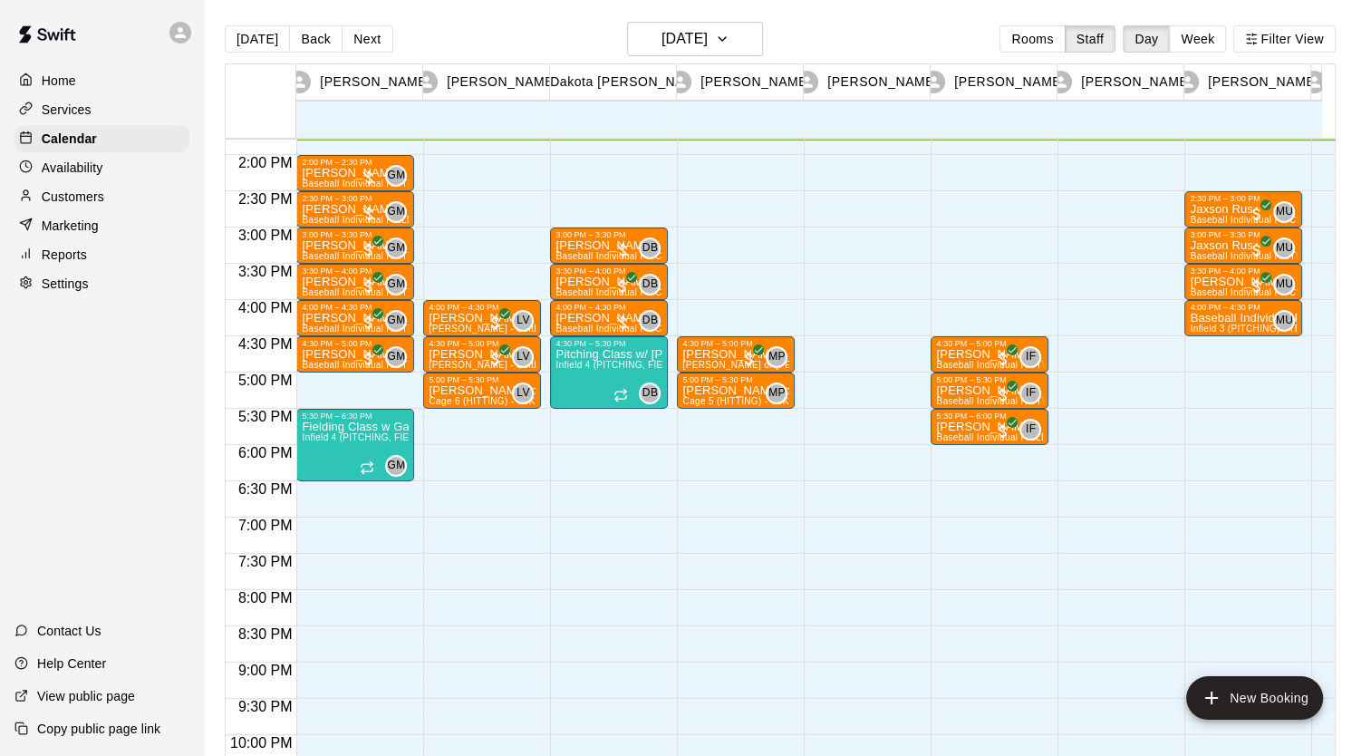
click at [1045, 36] on button "Rooms" at bounding box center [1031, 38] width 65 height 27
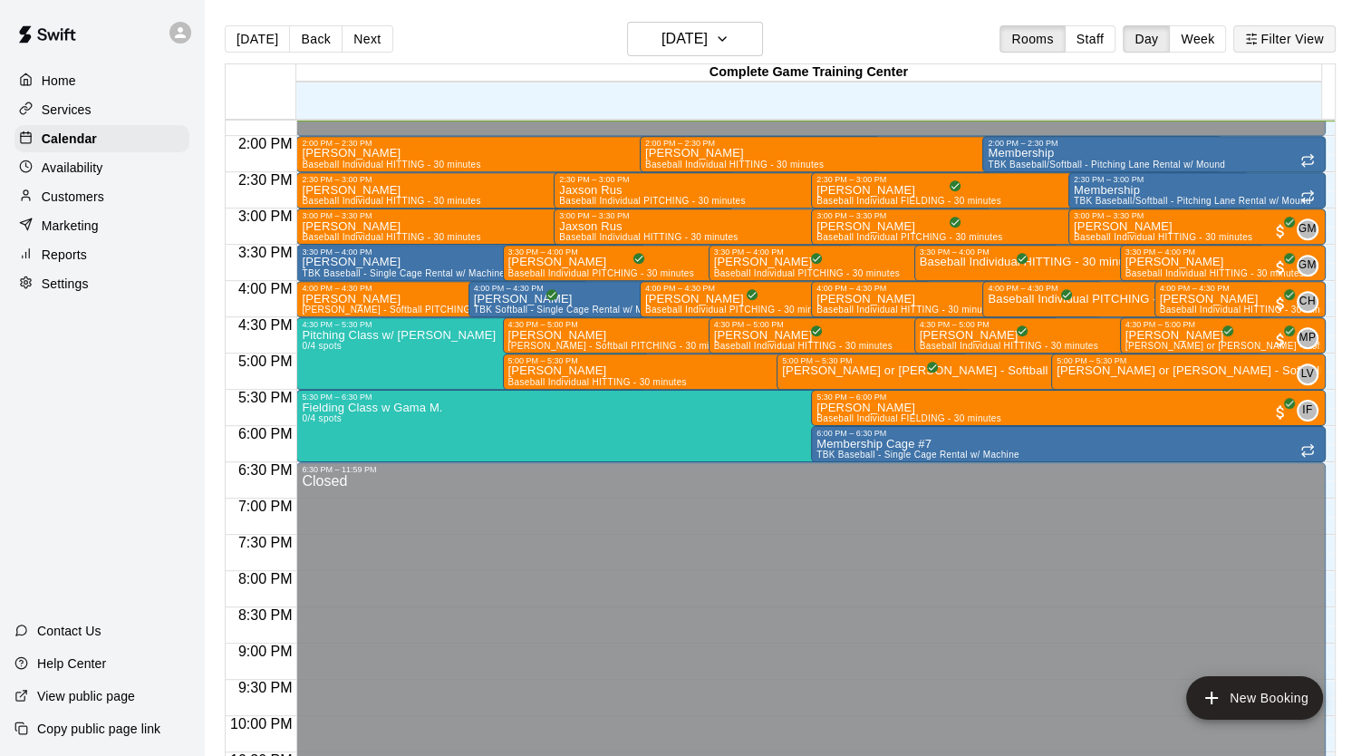
click at [1314, 43] on button "Filter View" at bounding box center [1283, 38] width 101 height 27
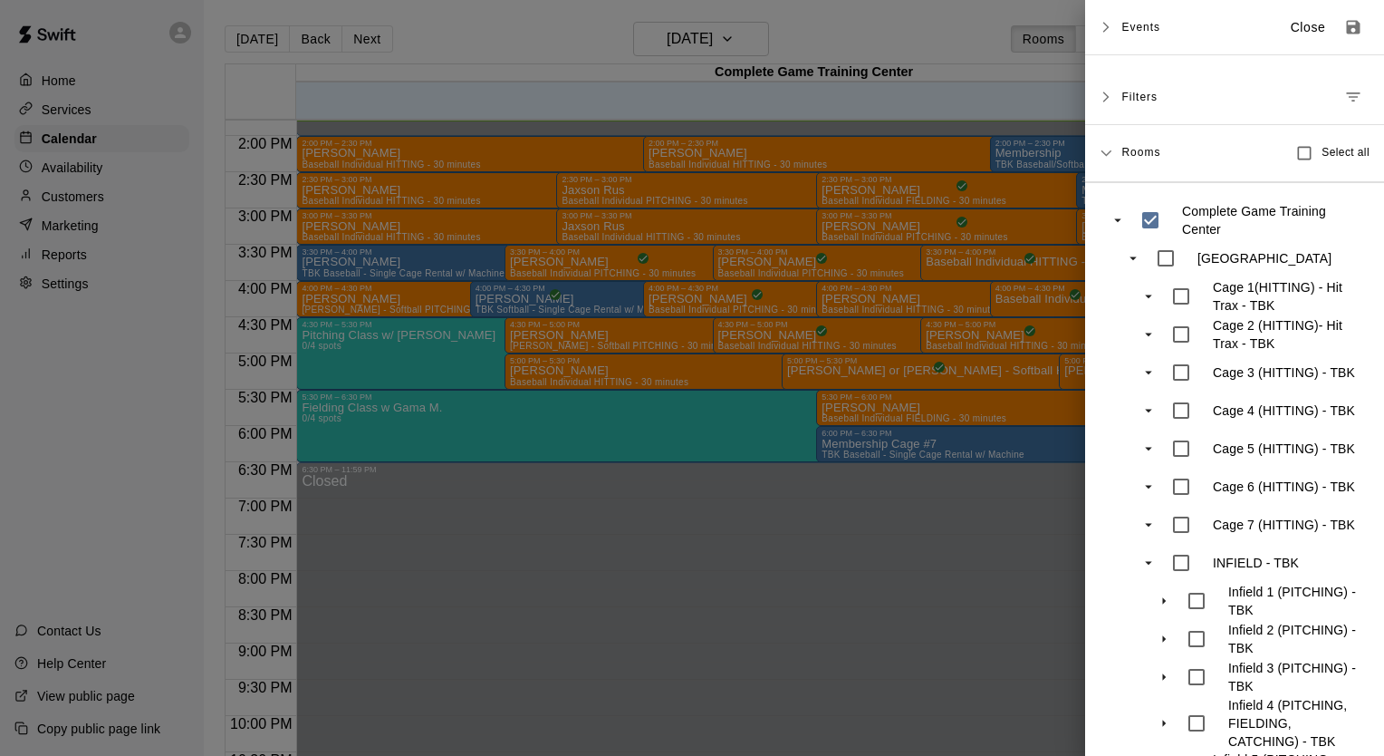
click at [1135, 156] on span "Rooms" at bounding box center [1140, 151] width 39 height 14
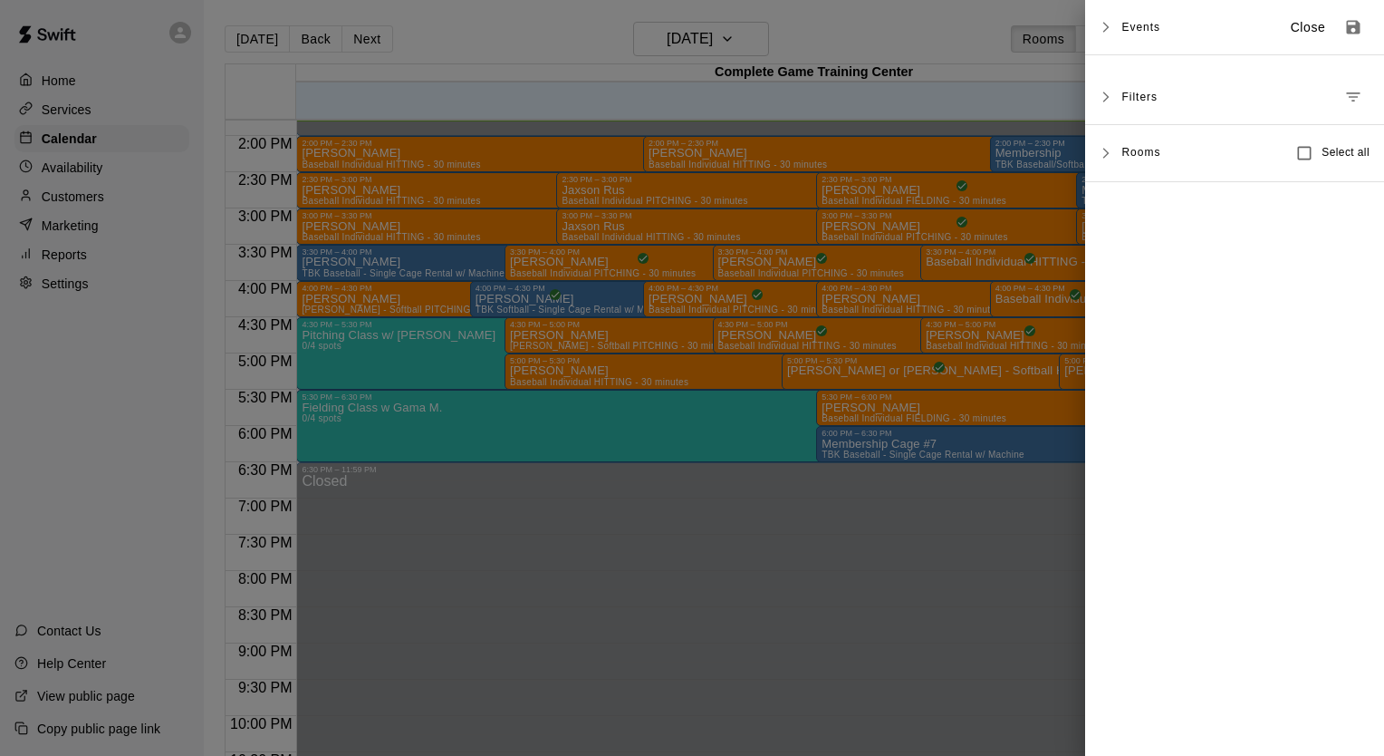
click at [1135, 156] on span "Rooms" at bounding box center [1140, 151] width 39 height 14
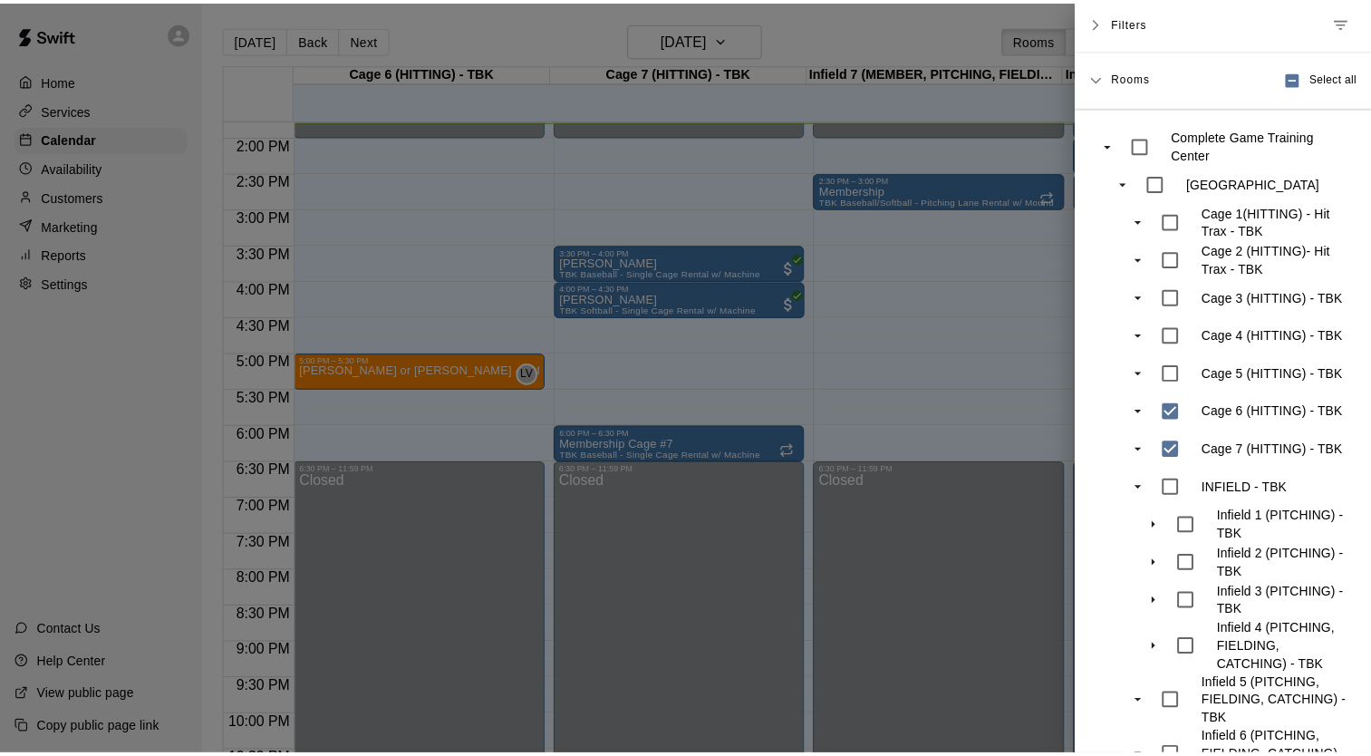
scroll to position [0, 0]
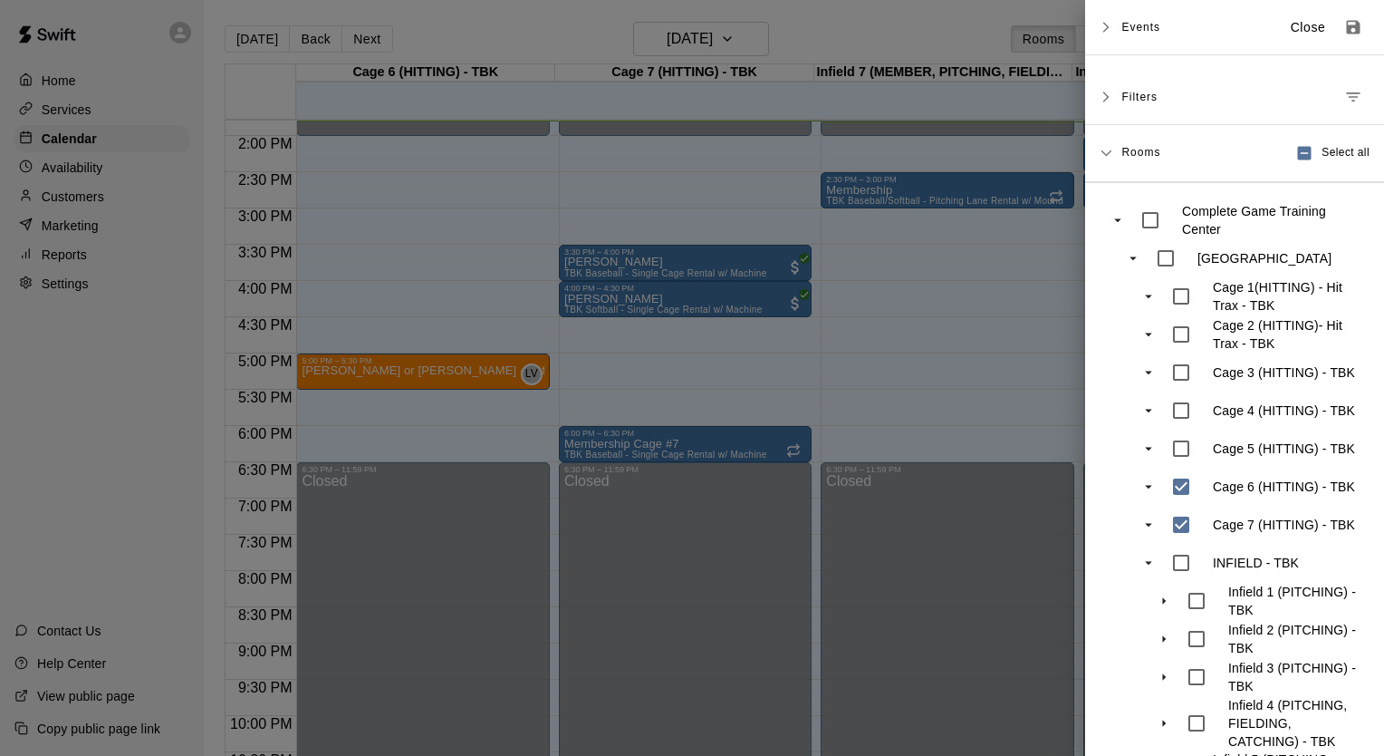
click at [907, 21] on div at bounding box center [692, 378] width 1384 height 756
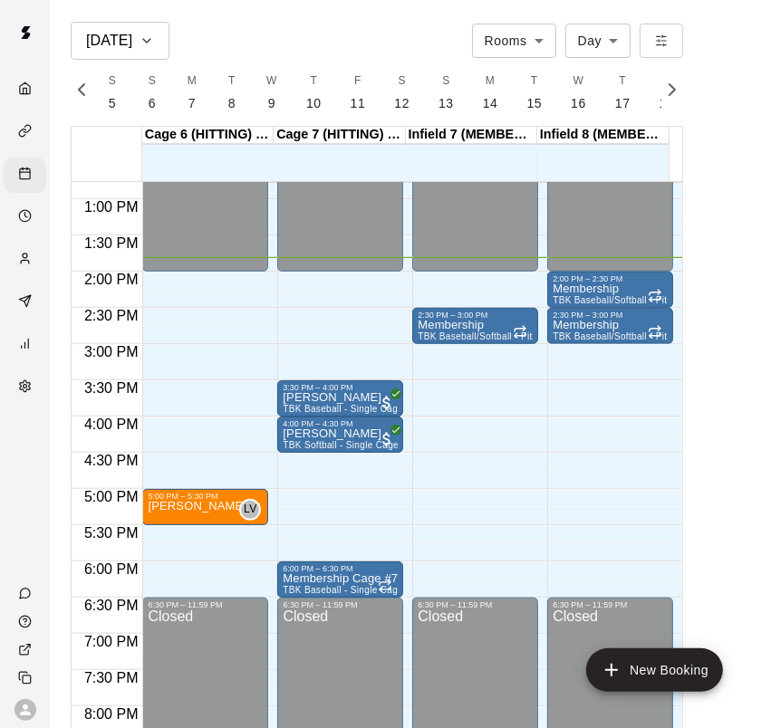
scroll to position [0, 7584]
